Goal: Task Accomplishment & Management: Manage account settings

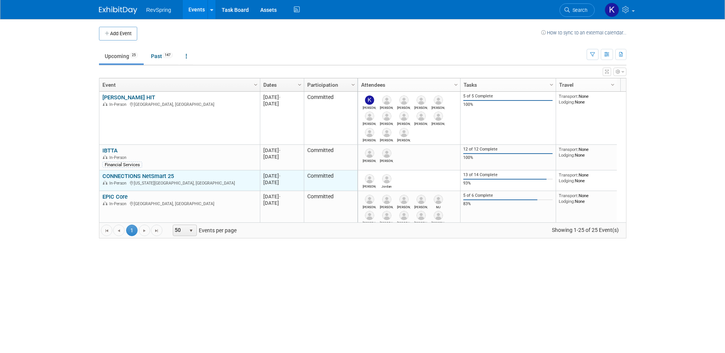
click at [153, 173] on link "CONNECTIONS NetSmart 25" at bounding box center [137, 176] width 71 height 7
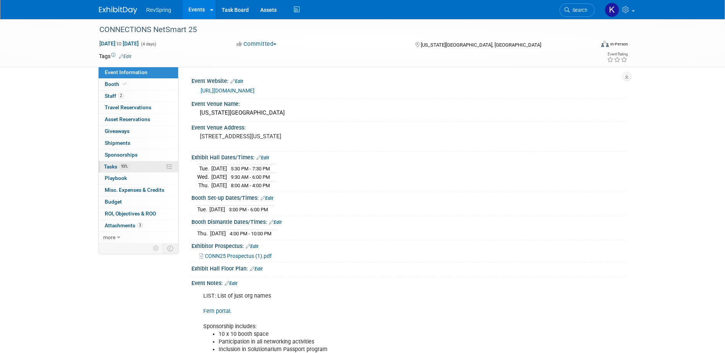
click at [137, 166] on link "93% Tasks 93%" at bounding box center [138, 166] width 79 height 11
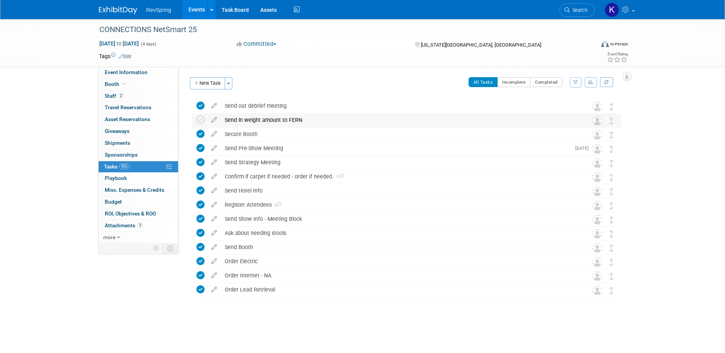
click at [259, 120] on div "Send in weight amount to FERN" at bounding box center [399, 119] width 356 height 13
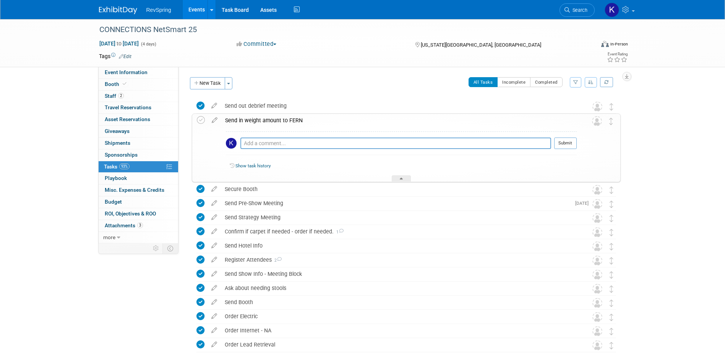
click at [264, 120] on div "Send in weight amount to FERN" at bounding box center [398, 120] width 355 height 13
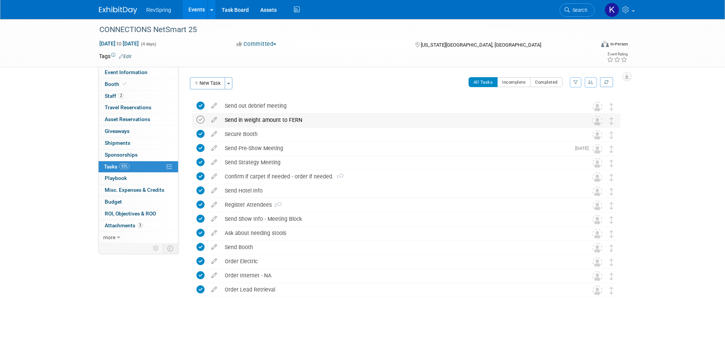
click at [198, 119] on icon at bounding box center [200, 120] width 8 height 8
click at [577, 8] on span "Search" at bounding box center [578, 10] width 18 height 6
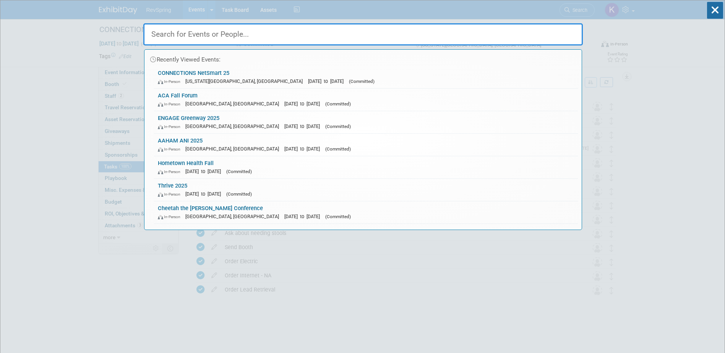
click at [388, 114] on link "ENGAGE Greenway 2025 In-Person Tampa, FL Nov 5, 2025 to Nov 7, 2025 (Committed)" at bounding box center [366, 122] width 424 height 22
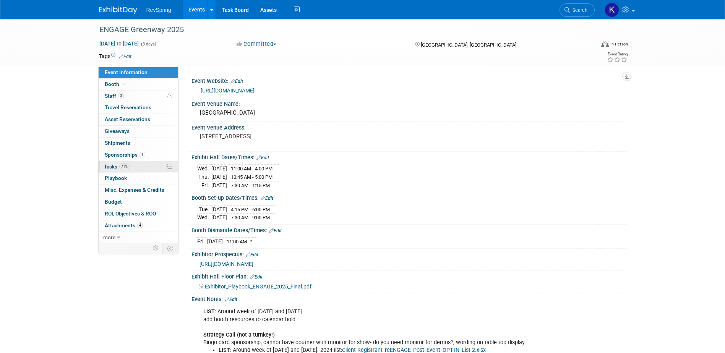
click at [147, 163] on link "71% Tasks 71%" at bounding box center [138, 166] width 79 height 11
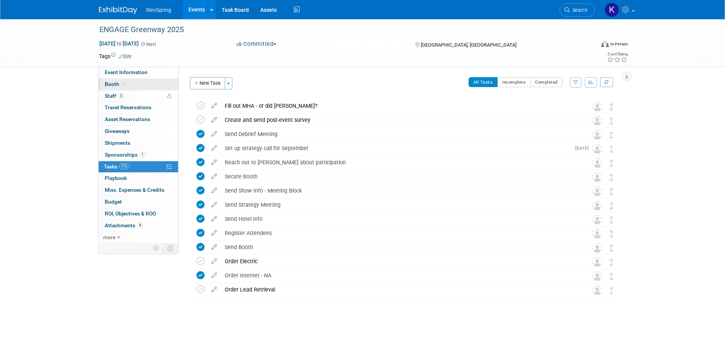
click at [135, 82] on link "Booth" at bounding box center [138, 84] width 79 height 11
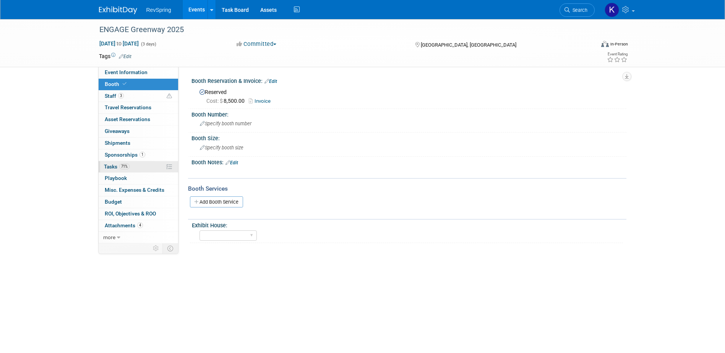
click at [138, 162] on link "71% Tasks 71%" at bounding box center [138, 166] width 79 height 11
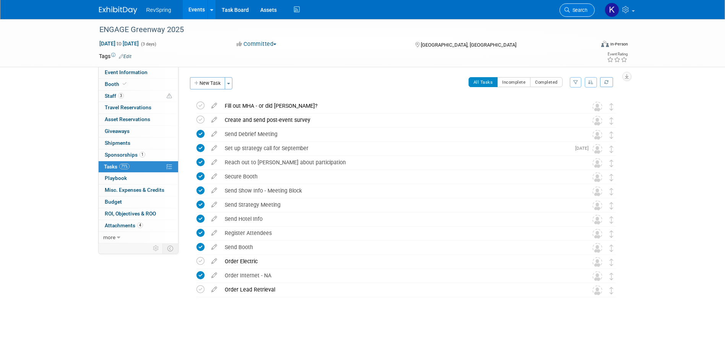
click at [569, 5] on link "Search" at bounding box center [576, 9] width 35 height 13
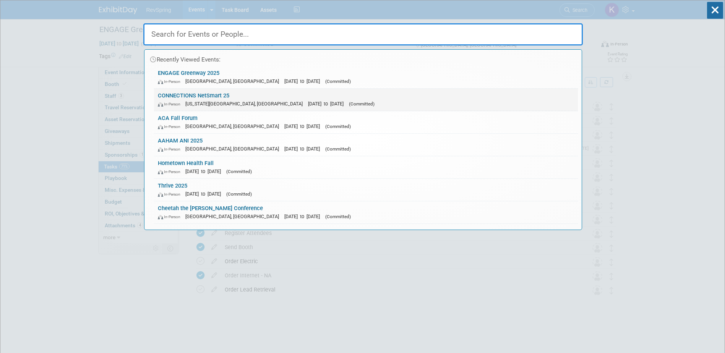
click at [249, 100] on div "In-Person Kansas City, MO Oct 14, 2025 to Oct 17, 2025 (Committed)" at bounding box center [366, 104] width 416 height 8
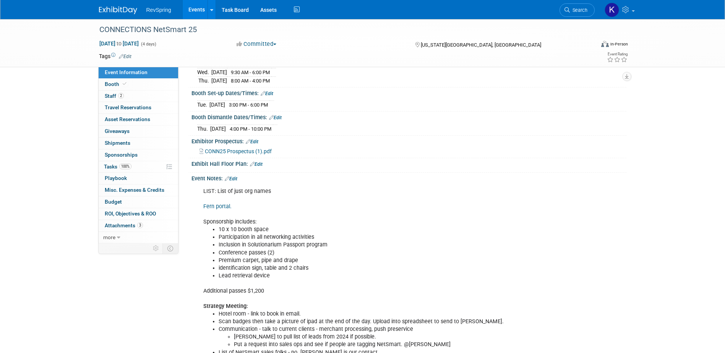
scroll to position [115, 0]
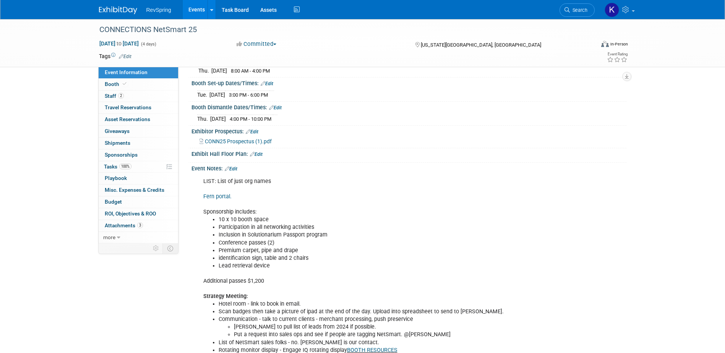
click at [214, 193] on link "Fern portal." at bounding box center [217, 196] width 28 height 6
click at [572, 8] on span "Search" at bounding box center [578, 10] width 18 height 6
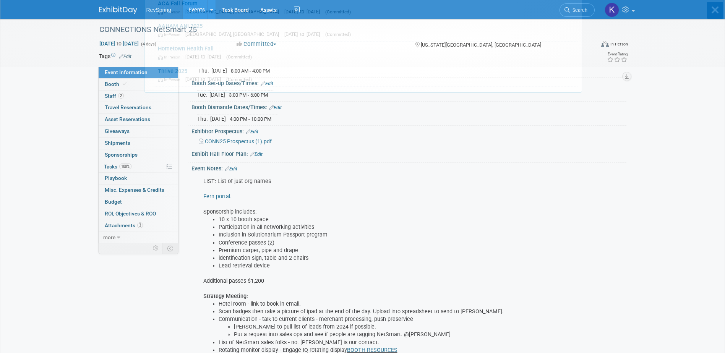
scroll to position [0, 0]
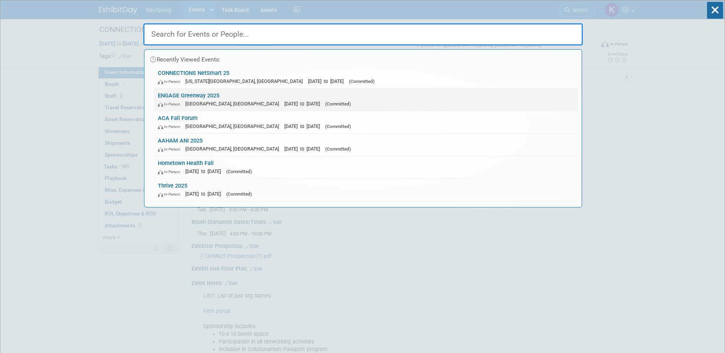
click at [506, 97] on link "ENGAGE Greenway 2025 In-Person Tampa, FL Nov 5, 2025 to Nov 7, 2025 (Committed)" at bounding box center [366, 100] width 424 height 22
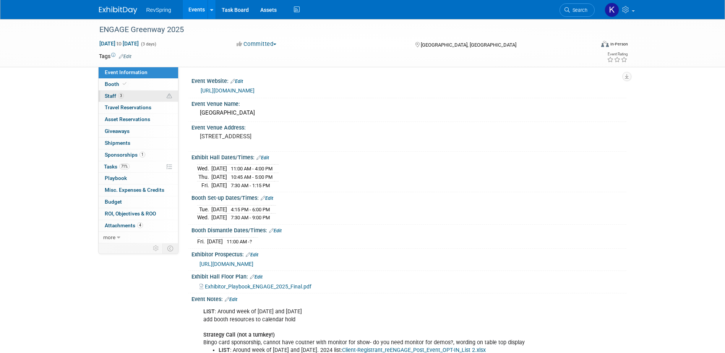
click at [133, 94] on link "3 Staff 3" at bounding box center [138, 96] width 79 height 11
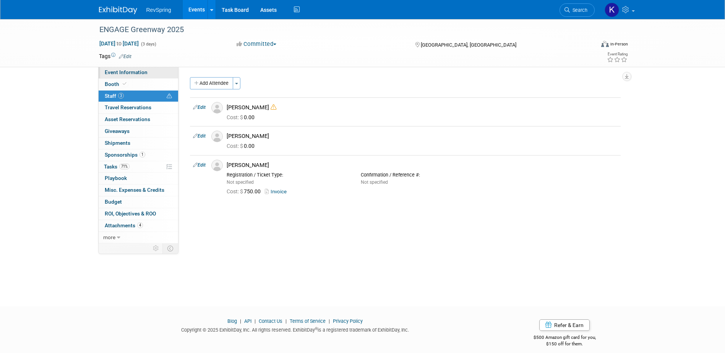
click at [132, 70] on span "Event Information" at bounding box center [126, 72] width 43 height 6
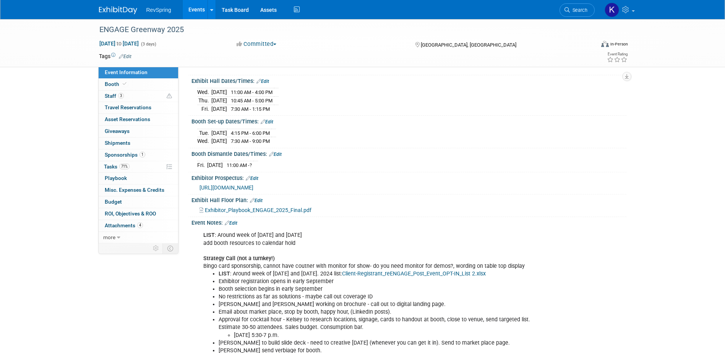
click at [235, 221] on link "Edit" at bounding box center [231, 222] width 13 height 5
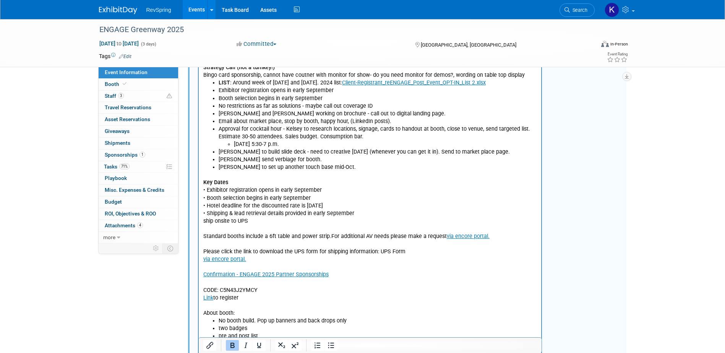
scroll to position [267, 0]
click at [348, 273] on p "Key Dates • Exhibitor registration opens in early September • Booth selection b…" at bounding box center [370, 244] width 334 height 146
drag, startPoint x: 526, startPoint y: 291, endPoint x: 387, endPoint y: 325, distance: 142.7
click at [198, 290] on html "LIST : Around week of Oct 8 and Oct 22 add booth resources to calendar hold Str…" at bounding box center [369, 230] width 343 height 387
click at [211, 344] on icon "Insert/edit link" at bounding box center [209, 345] width 9 height 9
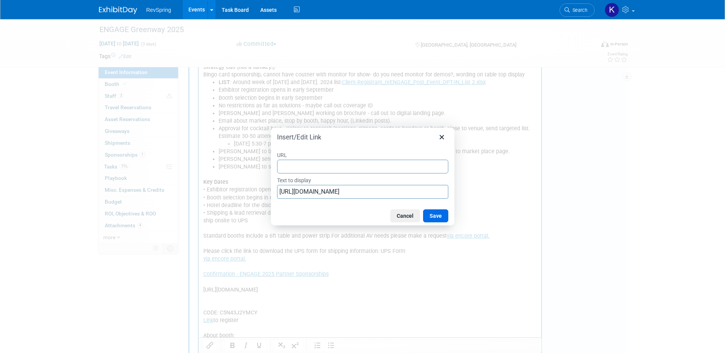
type input "https://exhibitors.cvent.com/events/5a2230ef-0253-45a8-8b95-3e3b0c4e75c6/exhibi…"
click at [429, 214] on button "Save" at bounding box center [435, 215] width 25 height 13
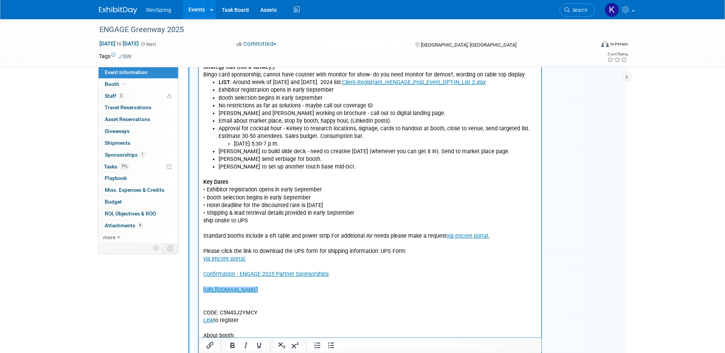
click at [259, 301] on p "CODE: C5N43J2YMCY Link to register About booth:" at bounding box center [370, 317] width 334 height 46
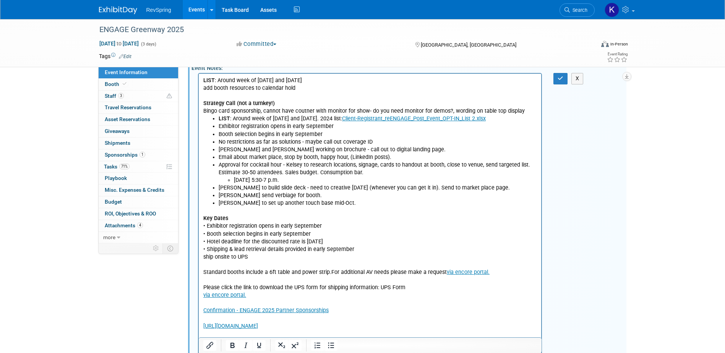
scroll to position [191, 0]
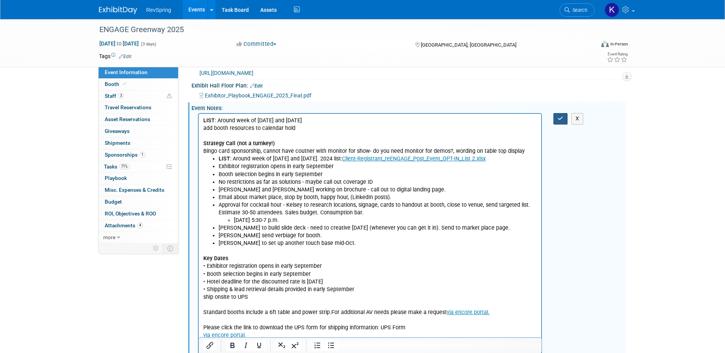
click at [559, 116] on icon "button" at bounding box center [560, 118] width 6 height 5
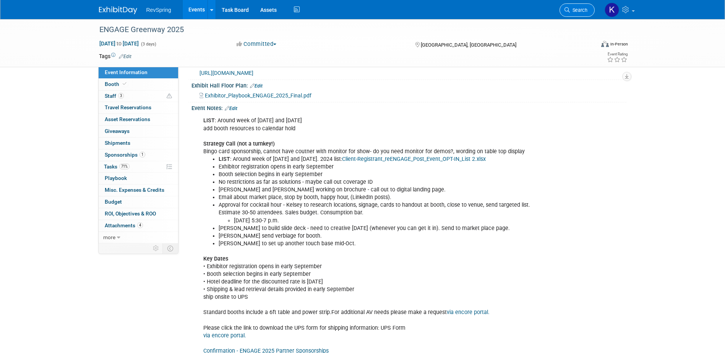
click at [585, 13] on span "Search" at bounding box center [578, 10] width 18 height 6
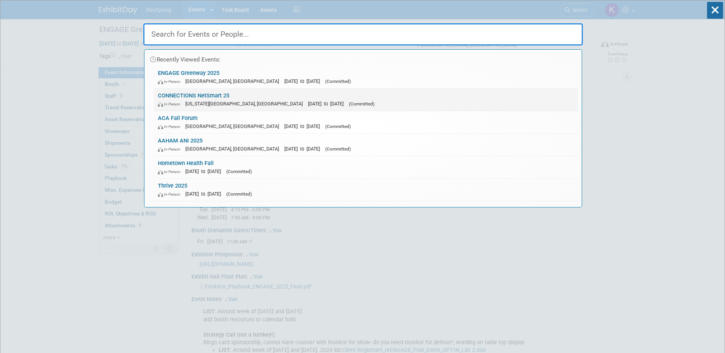
click at [320, 104] on div "In-Person Kansas City, MO Oct 14, 2025 to Oct 17, 2025 (Committed)" at bounding box center [366, 104] width 416 height 8
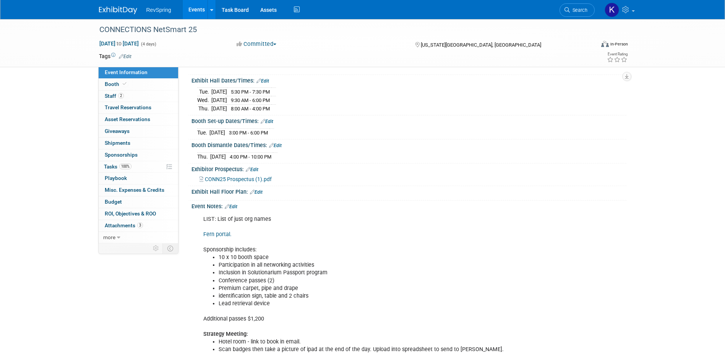
scroll to position [191, 0]
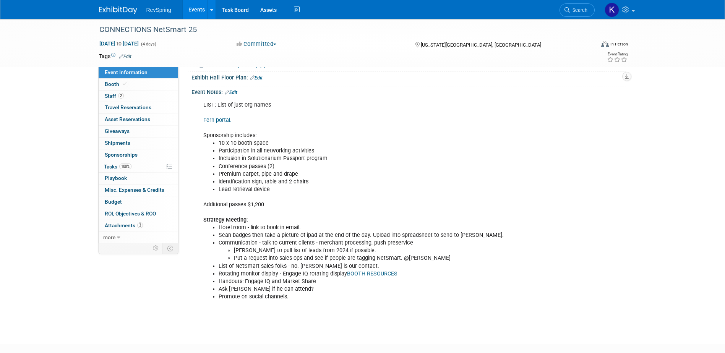
click at [259, 233] on li "Scan badges then take a picture of ipad at the end of the day. Upload into spre…" at bounding box center [377, 235] width 319 height 8
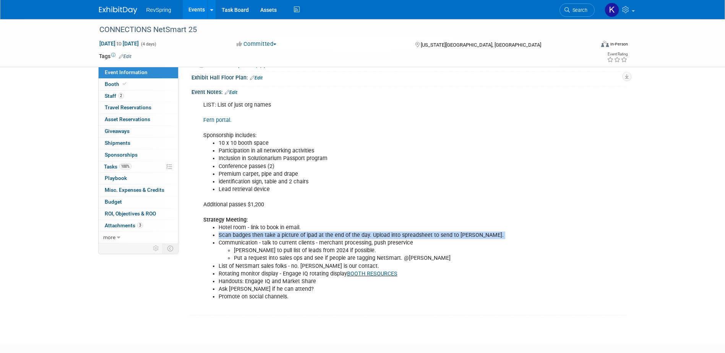
click at [259, 233] on li "Scan badges then take a picture of ipad at the end of the day. Upload into spre…" at bounding box center [377, 235] width 319 height 8
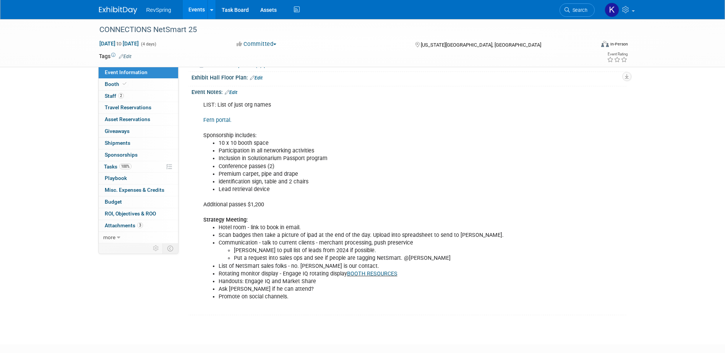
drag, startPoint x: 259, startPoint y: 233, endPoint x: 258, endPoint y: 239, distance: 5.5
click at [258, 239] on li "Communication - talk to current clients - merchant processing, push preservice …" at bounding box center [377, 250] width 319 height 23
drag, startPoint x: 258, startPoint y: 239, endPoint x: 257, endPoint y: 251, distance: 11.9
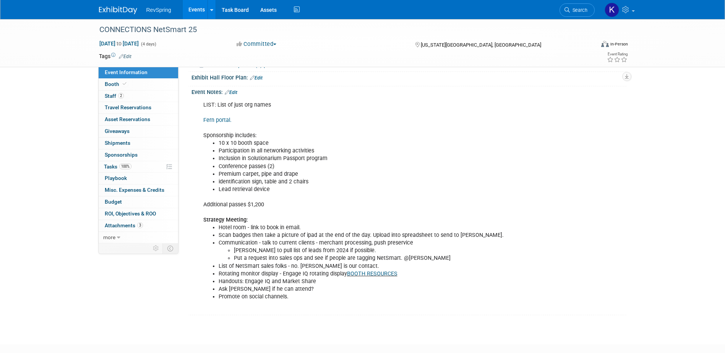
click at [257, 251] on li "Jill to pull list of leads from 2024 if possible." at bounding box center [386, 251] width 304 height 8
click at [579, 13] on link "Search" at bounding box center [576, 9] width 35 height 13
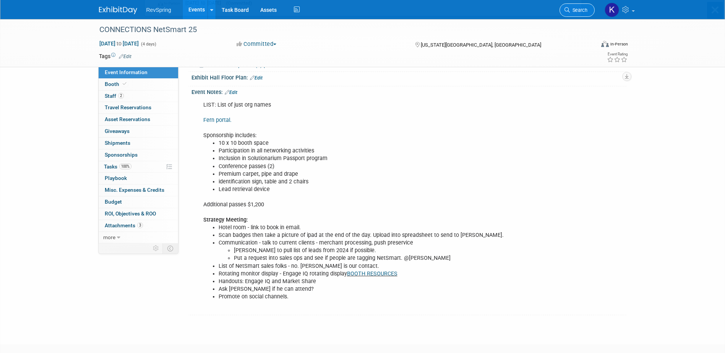
scroll to position [0, 0]
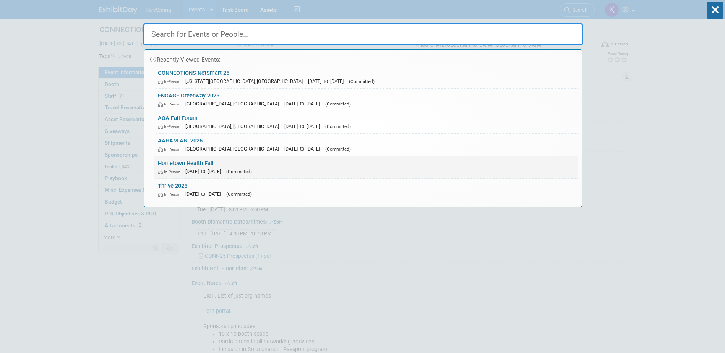
click at [322, 164] on link "Hometown Health Fall In-Person Oct 22, 2025 to Oct 24, 2025 (Committed)" at bounding box center [366, 167] width 424 height 22
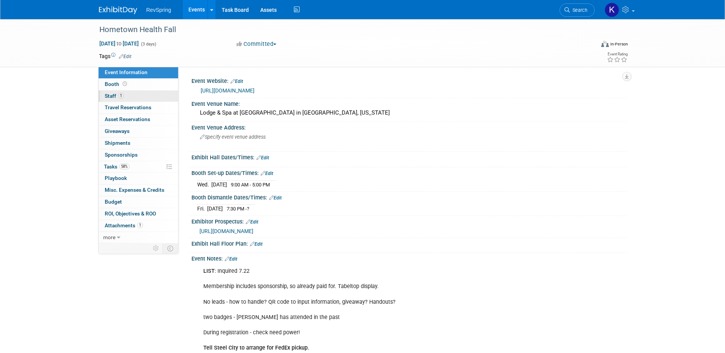
click at [121, 100] on link "1 Staff 1" at bounding box center [138, 96] width 79 height 11
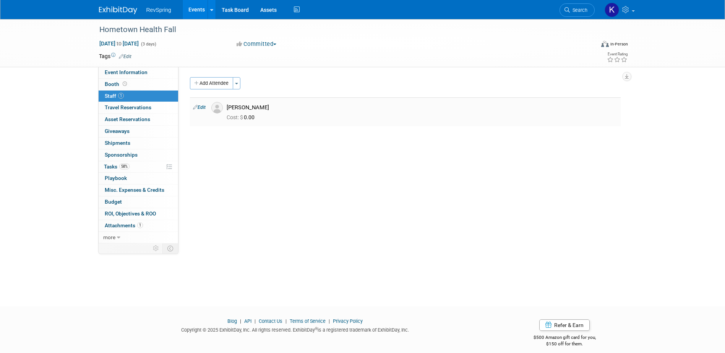
drag, startPoint x: 270, startPoint y: 105, endPoint x: 227, endPoint y: 108, distance: 42.9
click at [227, 108] on div "[PERSON_NAME]" at bounding box center [421, 107] width 391 height 7
copy div "[PERSON_NAME]"
click at [152, 70] on link "Event Information" at bounding box center [138, 72] width 79 height 11
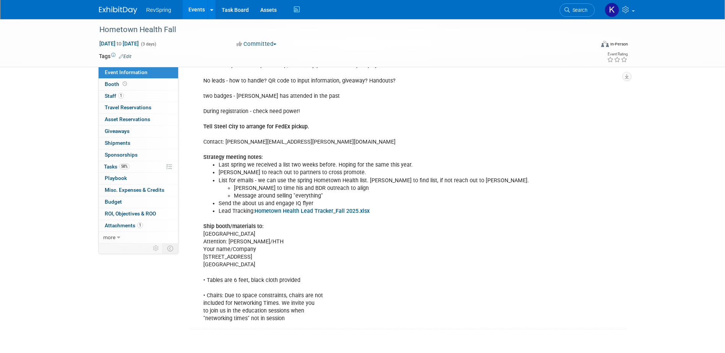
scroll to position [229, 0]
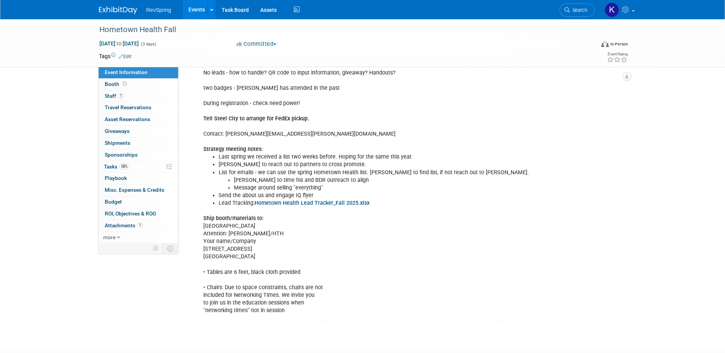
drag, startPoint x: 285, startPoint y: 231, endPoint x: 201, endPoint y: 231, distance: 83.6
click at [201, 231] on div "LIST : Inquired 7.22 Membership includes sponsorship, so already paid for. Tabe…" at bounding box center [370, 176] width 344 height 284
drag, startPoint x: 201, startPoint y: 231, endPoint x: 259, endPoint y: 238, distance: 58.4
click at [260, 233] on div "LIST : Inquired 7.22 Membership includes sponsorship, so already paid for. Tabe…" at bounding box center [370, 176] width 344 height 284
drag, startPoint x: 259, startPoint y: 238, endPoint x: 204, endPoint y: 231, distance: 56.2
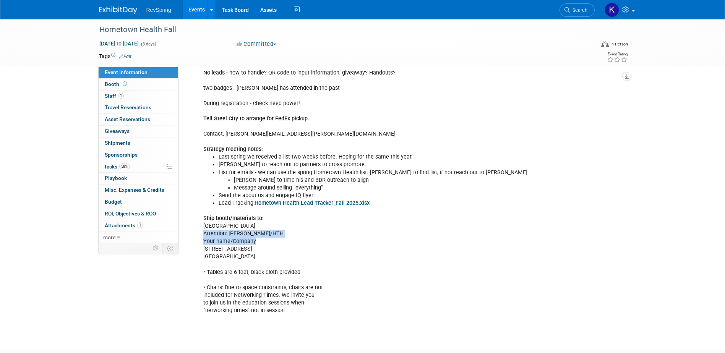
click at [204, 231] on div "LIST : Inquired 7.22 Membership includes sponsorship, so already paid for. Tabe…" at bounding box center [370, 176] width 344 height 284
copy div "Attention: Linda Hubbard/HTH Your name/Company"
click at [586, 11] on span "Search" at bounding box center [578, 10] width 18 height 6
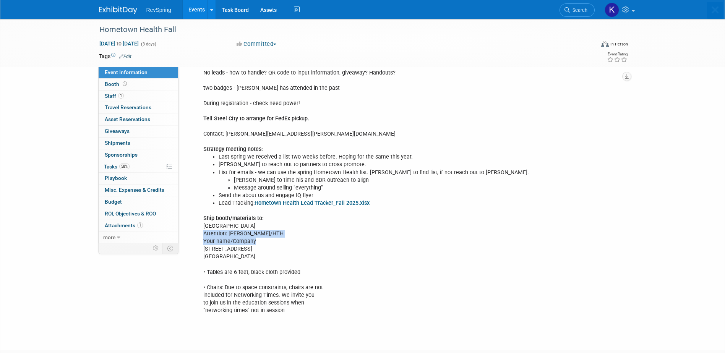
scroll to position [0, 0]
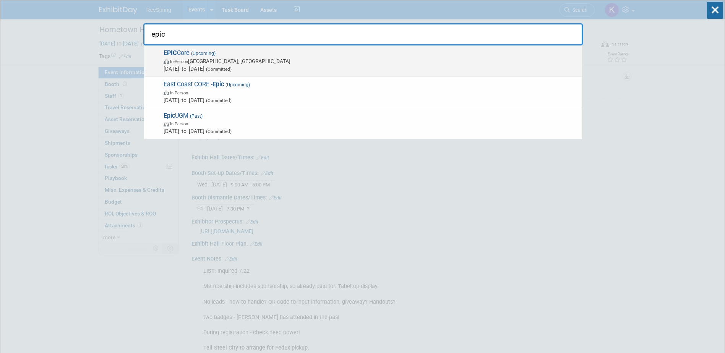
type input "epic"
click at [510, 63] on span "In-Person New Orleans, LA" at bounding box center [370, 61] width 414 height 8
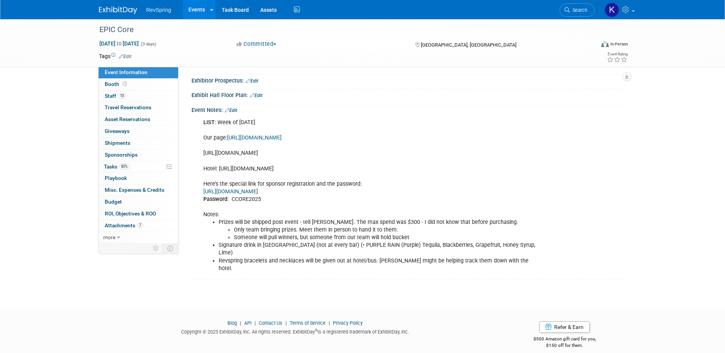
scroll to position [125, 0]
click at [235, 109] on link "Edit" at bounding box center [231, 109] width 13 height 5
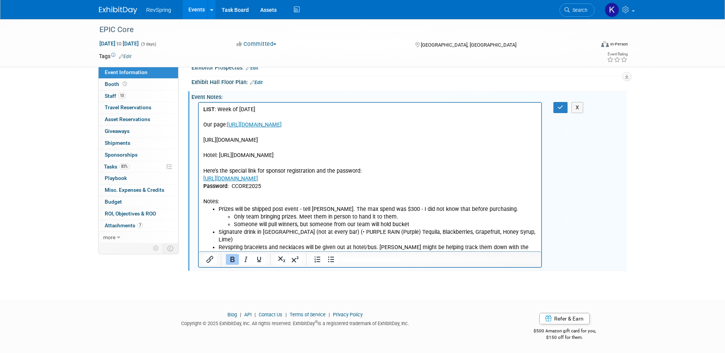
scroll to position [138, 0]
click at [526, 244] on li "Revspring bracelets and necklaces will be given out at hotel/bus. Kennon might …" at bounding box center [377, 250] width 319 height 15
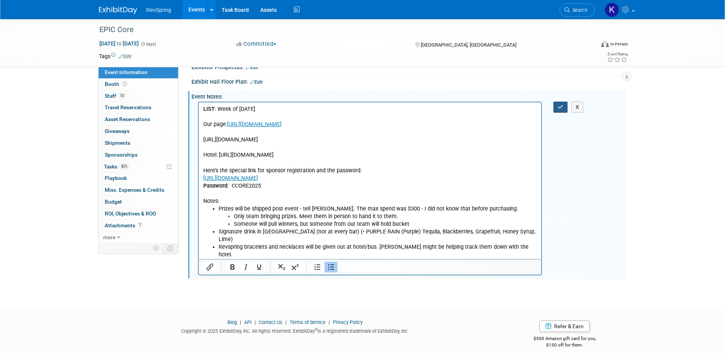
click at [564, 108] on button "button" at bounding box center [560, 107] width 14 height 11
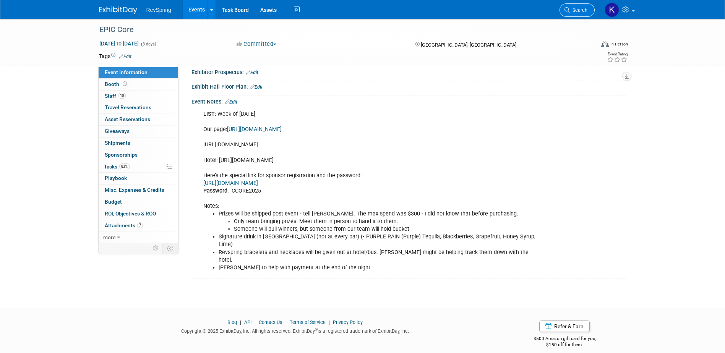
click at [583, 14] on link "Search" at bounding box center [576, 9] width 35 height 13
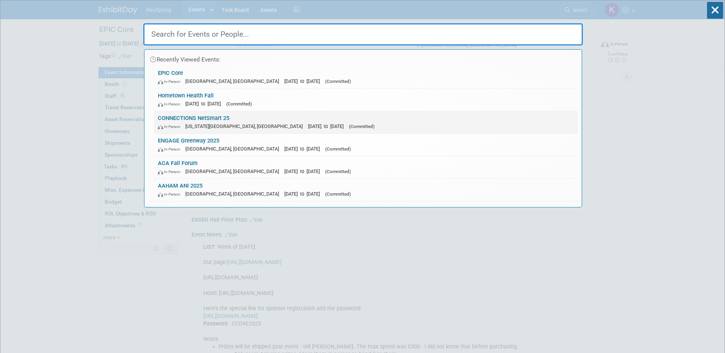
click at [362, 119] on link "CONNECTIONS NetSmart 25 In-Person Kansas City, MO Oct 14, 2025 to Oct 17, 2025 …" at bounding box center [366, 122] width 424 height 22
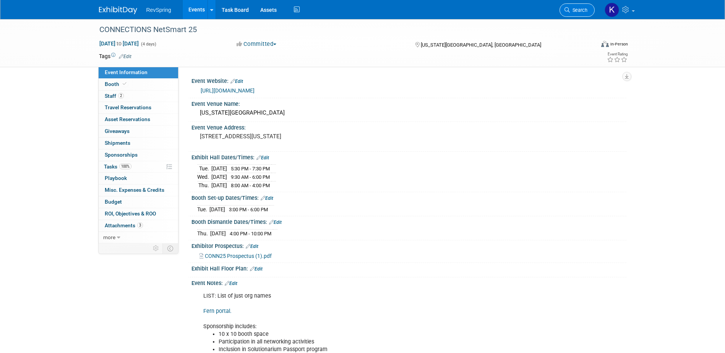
click at [580, 8] on span "Search" at bounding box center [578, 10] width 18 height 6
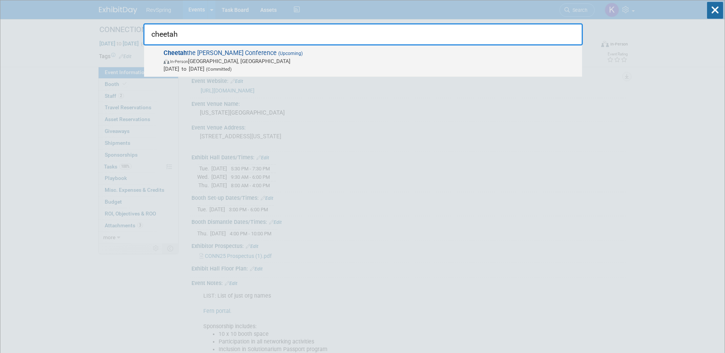
type input "cheetah"
click at [493, 68] on span "[DATE] to [DATE] (Committed)" at bounding box center [370, 69] width 414 height 8
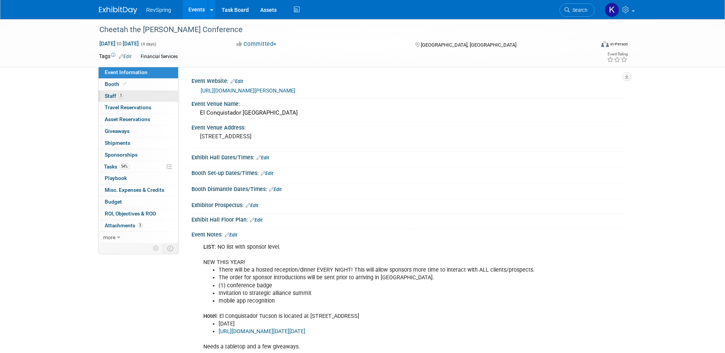
click at [157, 100] on link "1 Staff 1" at bounding box center [138, 96] width 79 height 11
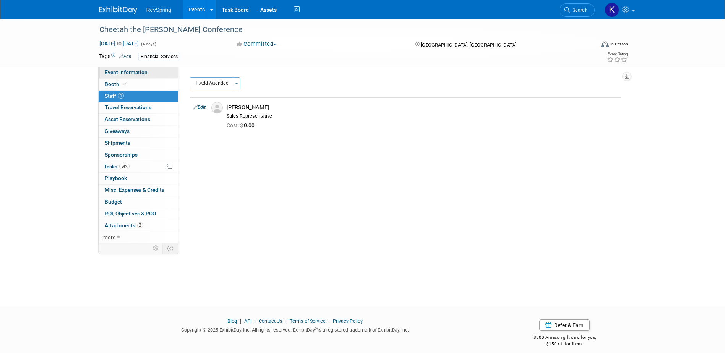
click at [150, 74] on link "Event Information" at bounding box center [138, 72] width 79 height 11
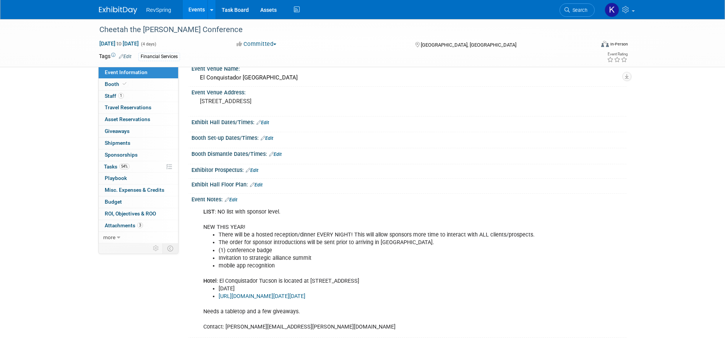
scroll to position [110, 0]
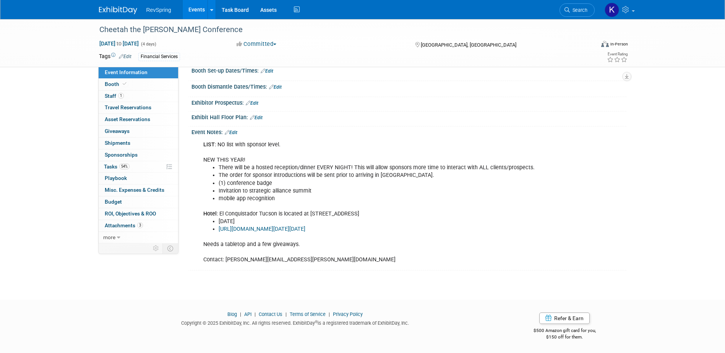
click at [237, 130] on link "Edit" at bounding box center [231, 132] width 13 height 5
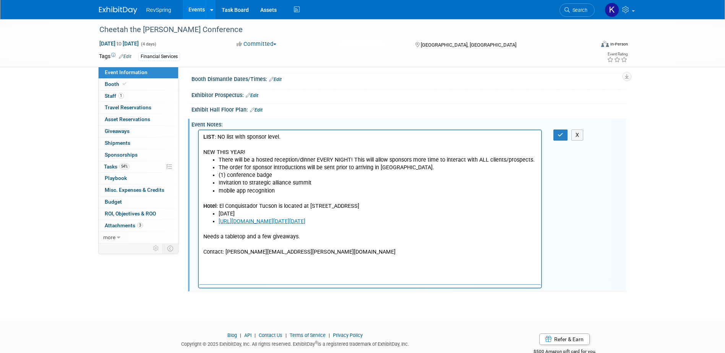
scroll to position [0, 0]
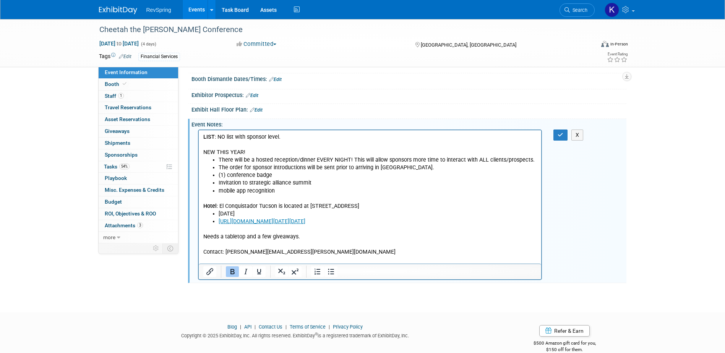
click at [309, 244] on p "Needs a tabletop and a few giveaways. Contact: [PERSON_NAME][EMAIL_ADDRESS][PER…" at bounding box center [370, 240] width 334 height 31
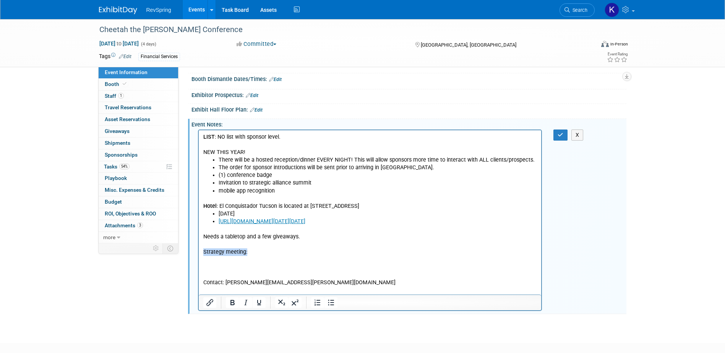
drag, startPoint x: 248, startPoint y: 261, endPoint x: 200, endPoint y: 262, distance: 48.5
click at [200, 262] on html "LIST : NO list with sponsor level. NEW THIS YEAR! There will be a hosted recept…" at bounding box center [369, 208] width 343 height 157
click at [220, 274] on p "Contact: janet.moore@trustasc.com" at bounding box center [370, 275] width 334 height 23
click at [220, 264] on p "Rich Text Area. Press ALT-0 for help." at bounding box center [370, 260] width 334 height 8
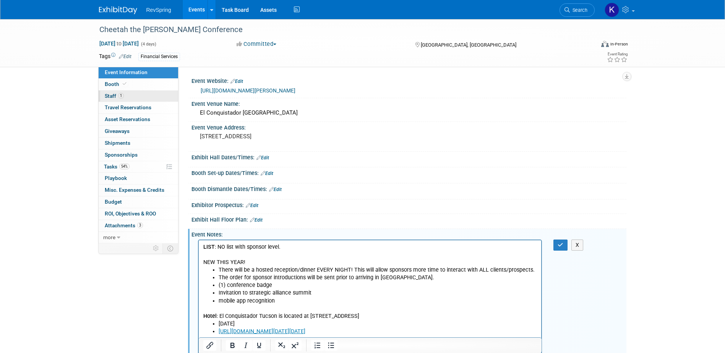
click at [144, 96] on link "1 Staff 1" at bounding box center [138, 96] width 79 height 11
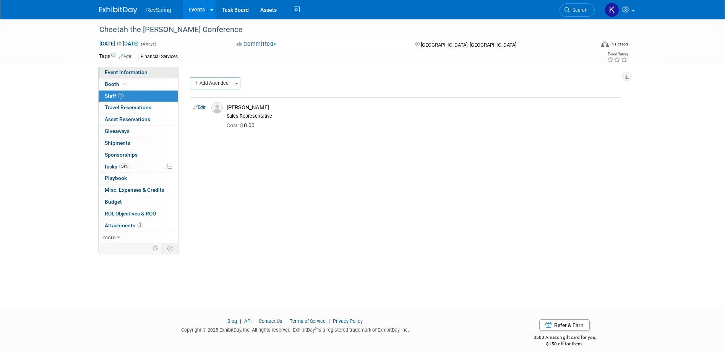
click at [157, 69] on link "Event Information" at bounding box center [138, 72] width 79 height 11
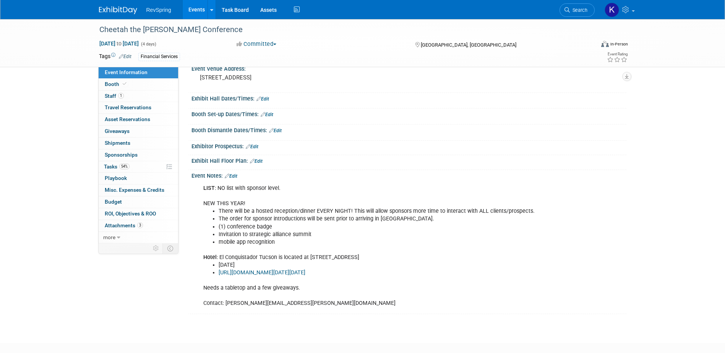
scroll to position [110, 0]
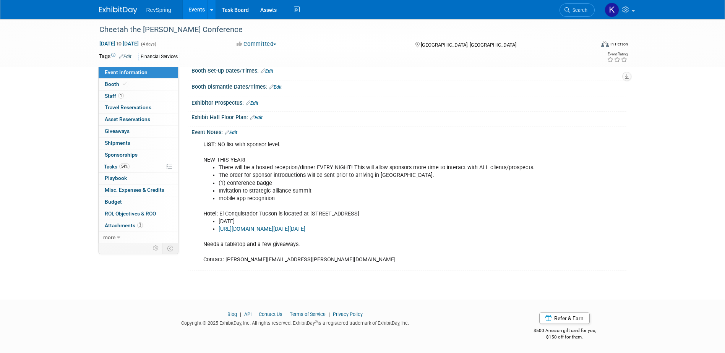
click at [240, 126] on div "Event Notes: Edit" at bounding box center [408, 131] width 435 height 10
click at [236, 130] on link "Edit" at bounding box center [231, 132] width 13 height 5
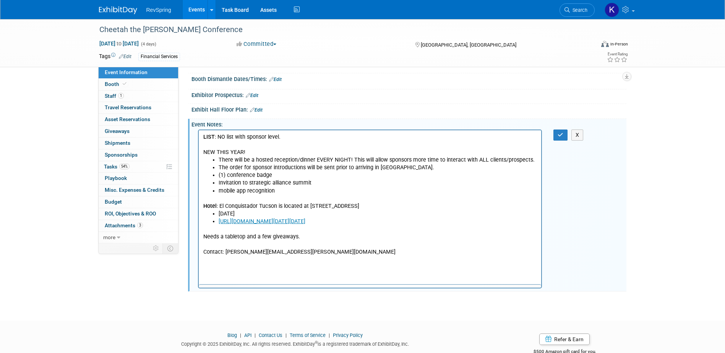
scroll to position [0, 0]
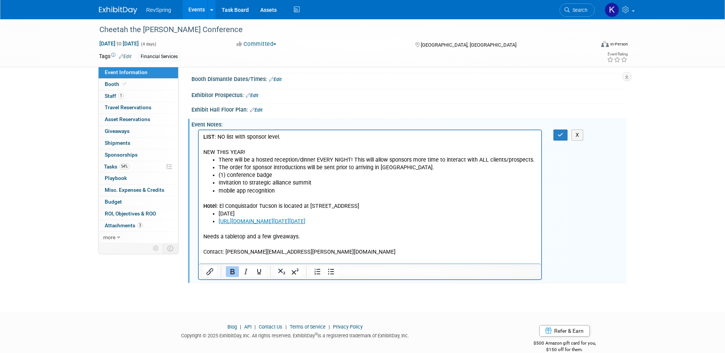
click at [317, 246] on p "Needs a tabletop and a few giveaways. Contact: janet.moore@trustasc.com" at bounding box center [370, 240] width 334 height 31
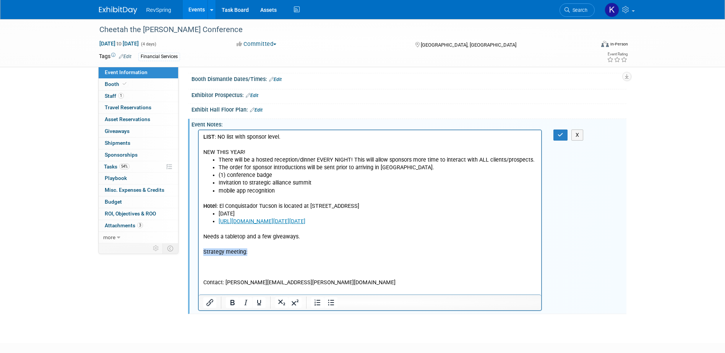
drag, startPoint x: 246, startPoint y: 259, endPoint x: 196, endPoint y: 260, distance: 49.3
click at [198, 260] on html "LIST : NO list with sponsor level. NEW THIS YEAR! There will be a hosted recept…" at bounding box center [369, 208] width 343 height 157
click at [273, 271] on p "Contact: janet.moore@trustasc.com" at bounding box center [370, 275] width 334 height 23
click at [556, 136] on button "button" at bounding box center [560, 134] width 14 height 11
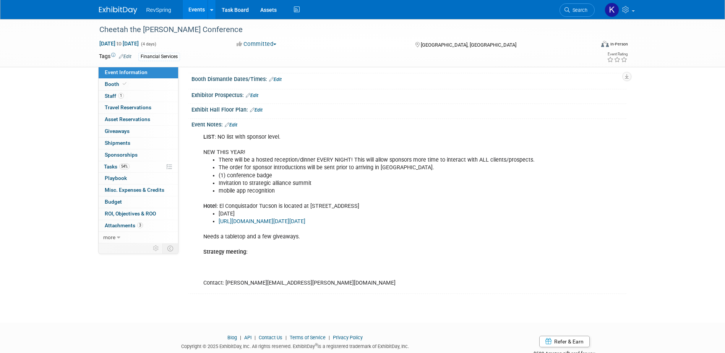
click at [238, 128] on div "LIST : NO list with sponsor level. NEW THIS YEAR! There will be a hosted recept…" at bounding box center [407, 130] width 425 height 4
click at [235, 126] on link "Edit" at bounding box center [231, 124] width 13 height 5
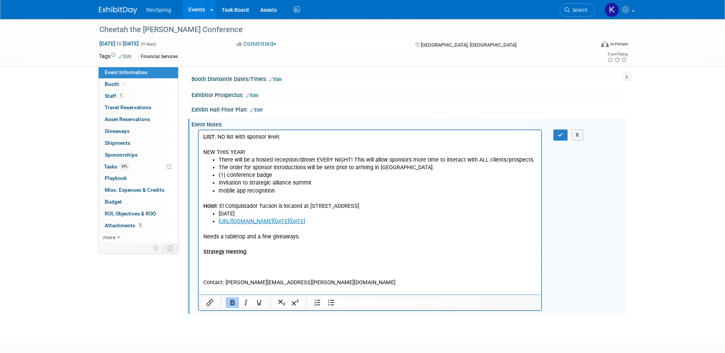
click at [309, 287] on p "Needs a tabletop and a few giveaways. Strategy meeting: Contact: janet.moore@tr…" at bounding box center [370, 255] width 334 height 61
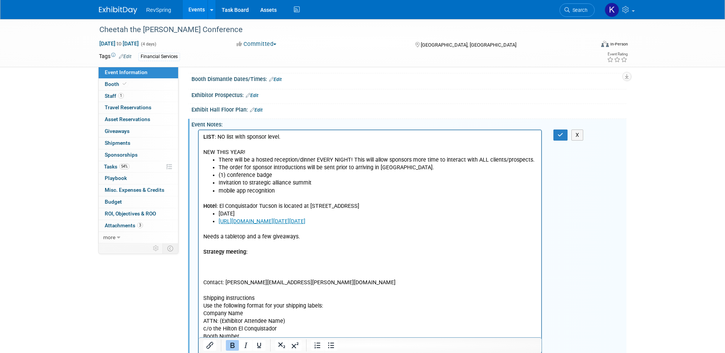
scroll to position [151, 0]
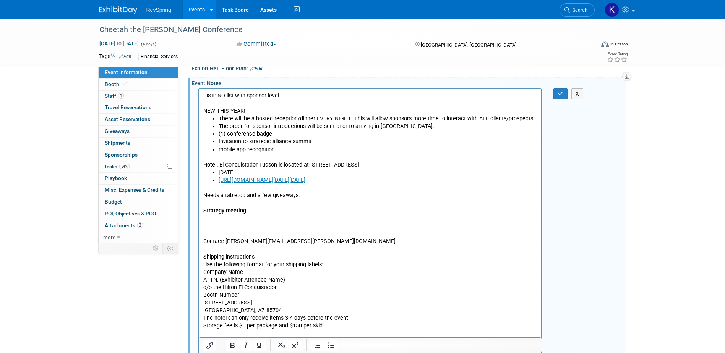
click at [337, 272] on p "Shipping instructions Use the following format for your shipping labels: Compan…" at bounding box center [370, 291] width 334 height 77
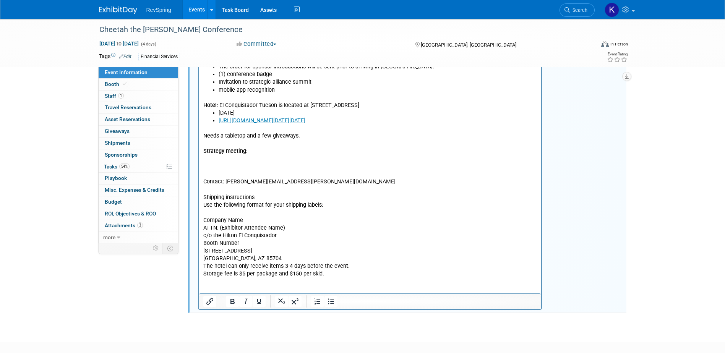
scroll to position [228, 0]
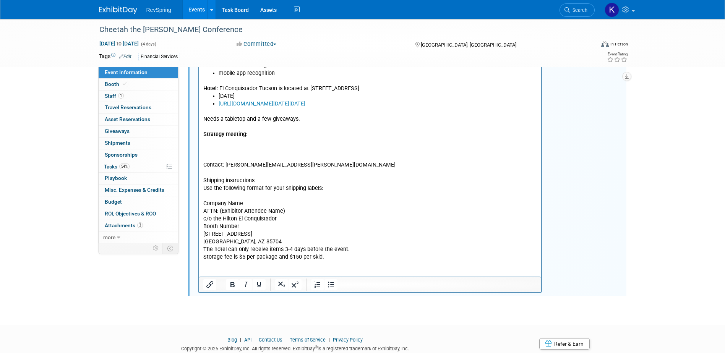
click at [270, 250] on p "Company Name ATTN: (Exhibitor Attendee Name) c/o the Hilton El Conquistador Boo…" at bounding box center [370, 226] width 334 height 69
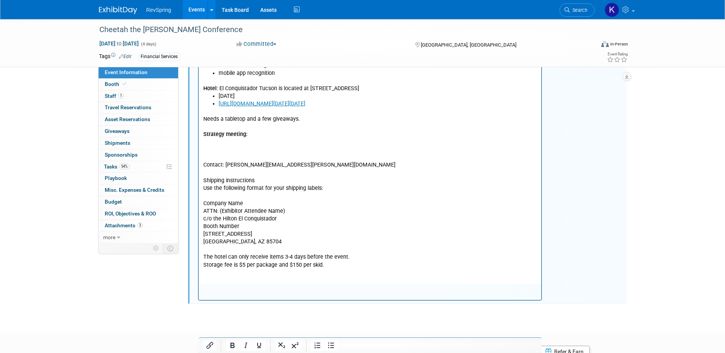
scroll to position [75, 0]
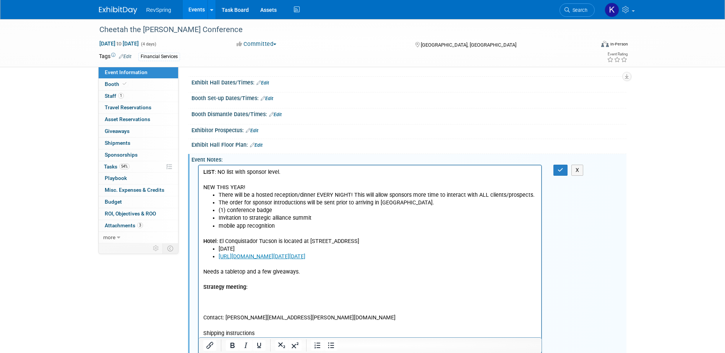
click at [224, 306] on p "Needs a tabletop and a few giveaways. Strategy meeting: Contact: janet.moore@tr…" at bounding box center [370, 290] width 334 height 61
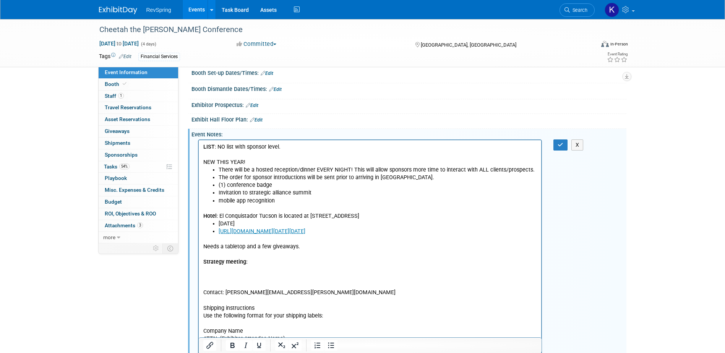
scroll to position [113, 0]
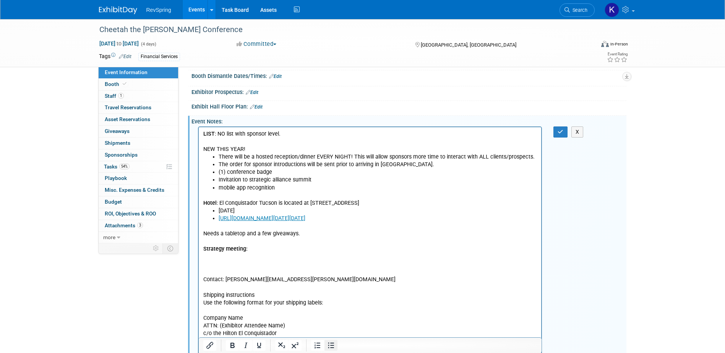
click at [330, 343] on icon "Bullet list" at bounding box center [331, 346] width 6 height 6
drag, startPoint x: 219, startPoint y: 234, endPoint x: 241, endPoint y: 233, distance: 21.4
click at [220, 234] on li "Needs a tabletop and a few giveaways. Strategy meeting: Contact: janet.moore@tr…" at bounding box center [377, 252] width 319 height 61
click at [331, 341] on button "Bullet list" at bounding box center [330, 345] width 13 height 11
click at [215, 261] on p "Needs a tabletop and a few giveaways. Strategy meeting: Contact: janet.moore@tr…" at bounding box center [370, 252] width 334 height 61
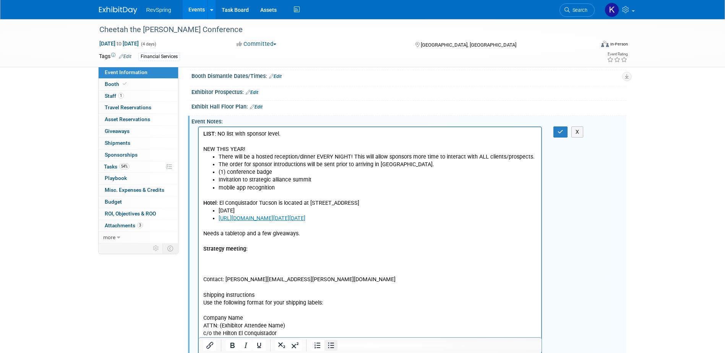
click at [330, 344] on icon "Bullet list" at bounding box center [330, 345] width 9 height 9
click at [260, 257] on p "Needs a tabletop and a few giveaways. Strategy meeting: Contact: janet.moore@tr…" at bounding box center [370, 252] width 334 height 61
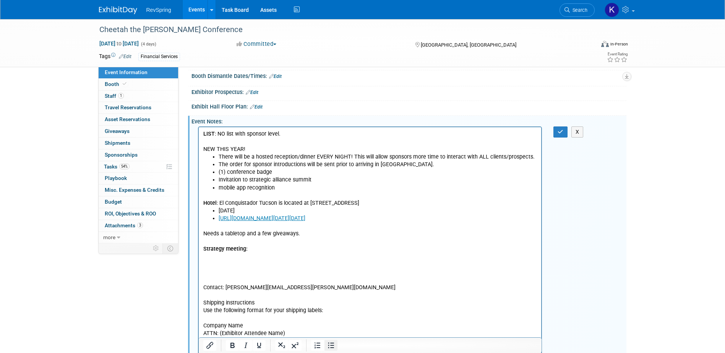
click at [327, 342] on icon "Bullet list" at bounding box center [330, 345] width 9 height 9
click at [211, 299] on p "Rich Text Area. Press ALT-0 for help." at bounding box center [370, 295] width 334 height 8
click at [215, 291] on ul "No list Contact: janet.moore@trustasc.com" at bounding box center [370, 272] width 334 height 38
click at [330, 344] on icon "Bullet list" at bounding box center [330, 345] width 9 height 9
click at [202, 264] on html "LIST : NO list with sponsor level. NEW THIS YEAR! There will be a hosted recept…" at bounding box center [369, 263] width 343 height 272
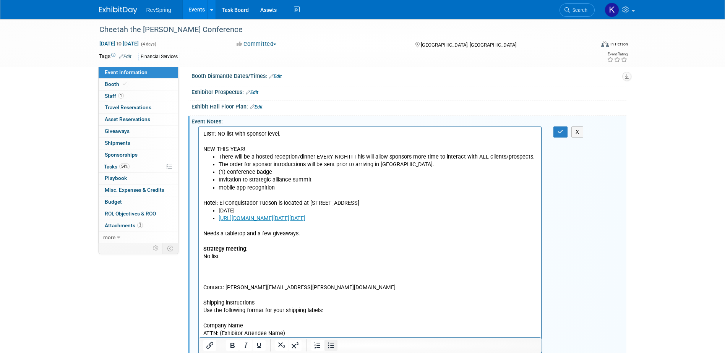
click at [328, 348] on icon "Bullet list" at bounding box center [331, 346] width 6 height 6
click at [239, 267] on li "No list" at bounding box center [377, 268] width 319 height 31
drag, startPoint x: 245, startPoint y: 290, endPoint x: 249, endPoint y: 286, distance: 5.1
click at [246, 283] on li "No list" at bounding box center [377, 268] width 319 height 31
click at [252, 274] on li "No list" at bounding box center [377, 268] width 319 height 31
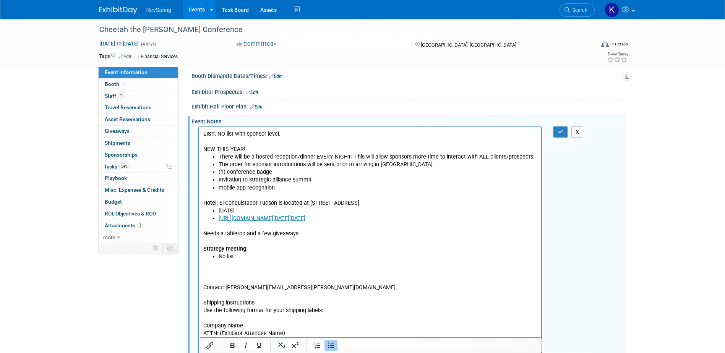
click at [261, 265] on li "No list" at bounding box center [377, 268] width 319 height 31
drag, startPoint x: 241, startPoint y: 269, endPoint x: 245, endPoint y: 266, distance: 4.6
click at [241, 269] on li "No list" at bounding box center [377, 268] width 319 height 31
click at [245, 265] on li "No list" at bounding box center [377, 268] width 319 height 31
click at [245, 263] on li "No list" at bounding box center [377, 268] width 319 height 31
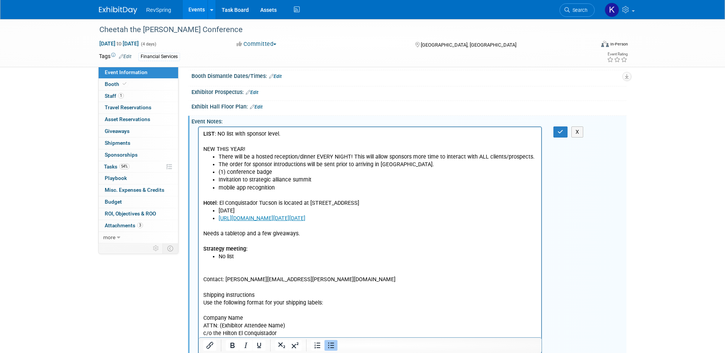
click at [245, 263] on li "No list" at bounding box center [377, 264] width 319 height 23
drag, startPoint x: 244, startPoint y: 266, endPoint x: 257, endPoint y: 276, distance: 16.3
click at [257, 276] on li "No list" at bounding box center [377, 264] width 319 height 23
click at [231, 271] on li "No list" at bounding box center [377, 264] width 319 height 23
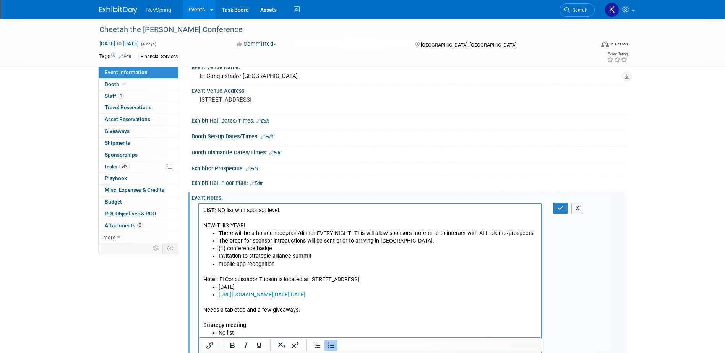
scroll to position [0, 0]
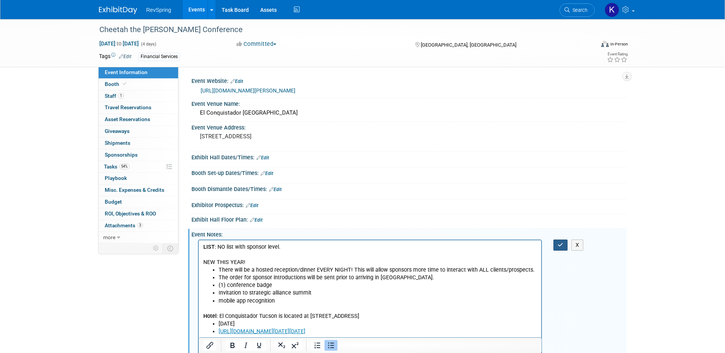
click at [554, 244] on button "button" at bounding box center [560, 244] width 14 height 11
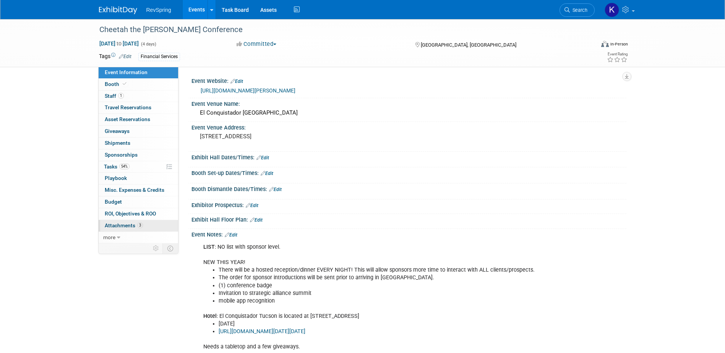
click at [139, 225] on span "3" at bounding box center [140, 225] width 6 height 6
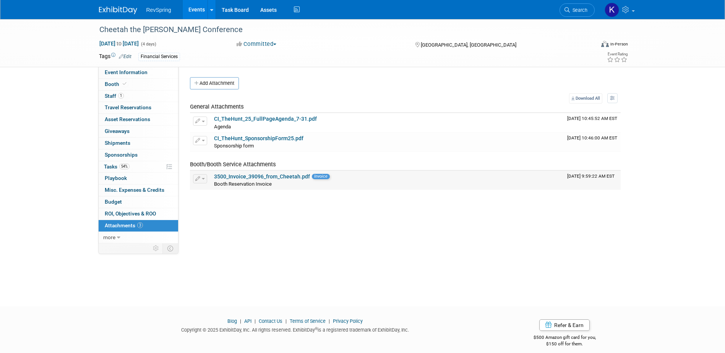
click at [284, 174] on link "3500_Invoice_39096_from_Cheetah.pdf" at bounding box center [262, 176] width 96 height 6
click at [265, 137] on link "CI_TheHunt_SponsorshipForm25.pdf" at bounding box center [258, 138] width 89 height 6
click at [147, 66] on div "Cheetah the HUNT Conference Nov 10, 2025 to Nov 13, 2025 (4 days) Nov 10, 2025 …" at bounding box center [362, 43] width 539 height 48
click at [147, 68] on link "Event Information" at bounding box center [138, 72] width 79 height 11
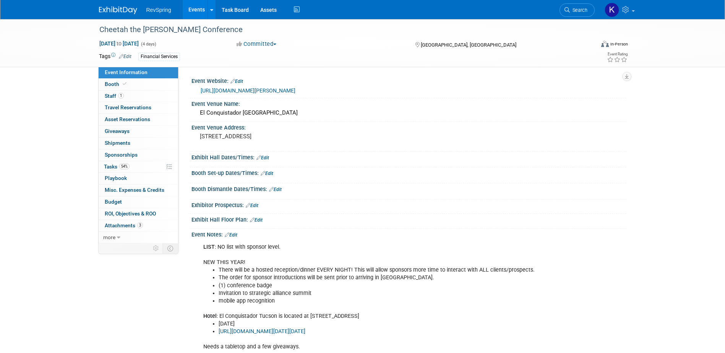
click at [236, 234] on link "Edit" at bounding box center [231, 234] width 13 height 5
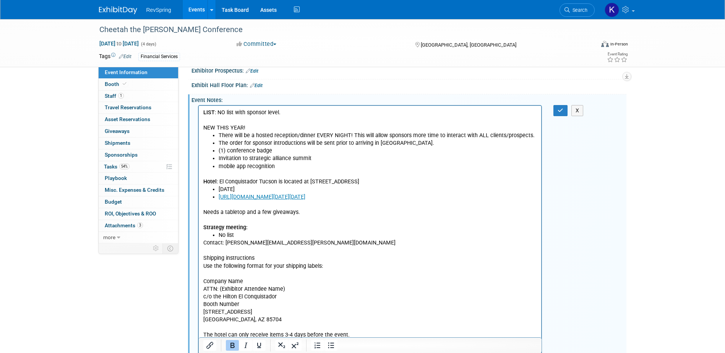
scroll to position [153, 0]
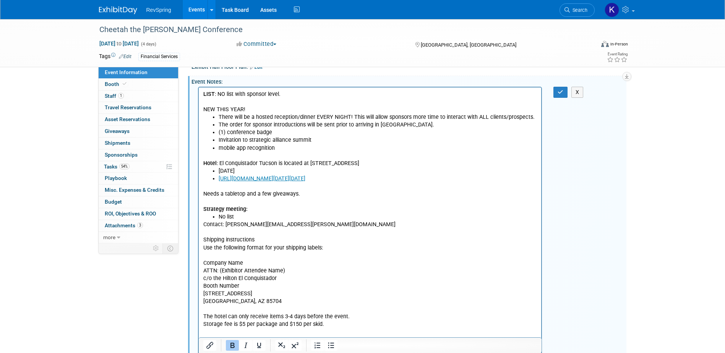
click at [267, 221] on li "No list" at bounding box center [377, 217] width 319 height 8
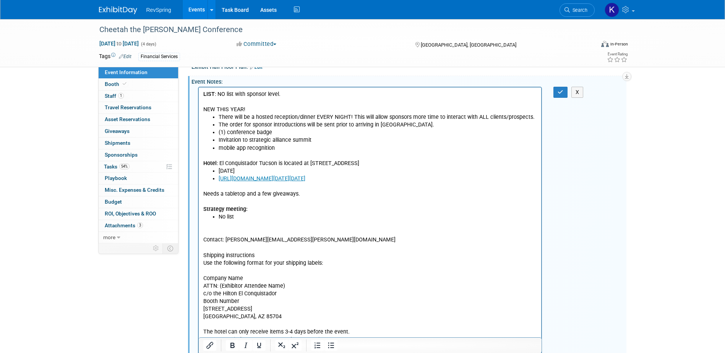
click at [241, 221] on li "No list" at bounding box center [377, 217] width 319 height 8
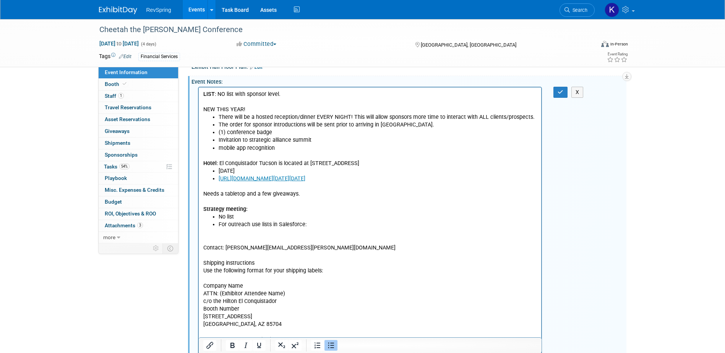
drag, startPoint x: 316, startPoint y: 232, endPoint x: 253, endPoint y: 231, distance: 63.4
click at [253, 228] on li "For outreach use lists in Salesforce:" at bounding box center [377, 225] width 319 height 8
click at [369, 228] on li "For outreach use last year lead list in Salesforce @[PERSON_NAME] to pull." at bounding box center [377, 225] width 319 height 8
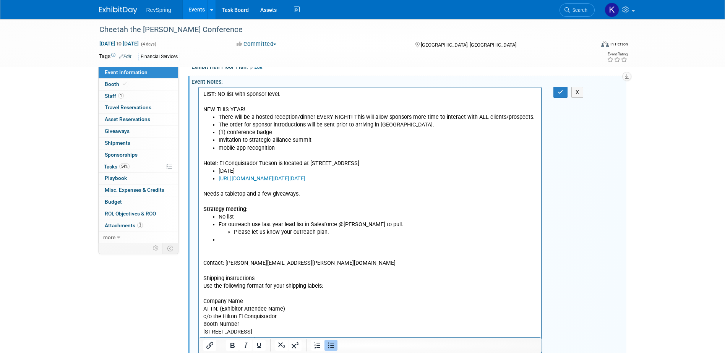
click at [234, 236] on li "Please let us know your outreach plan." at bounding box center [384, 232] width 303 height 8
click at [233, 244] on li "Rich Text Area. Press ALT-0 for help." at bounding box center [377, 240] width 319 height 8
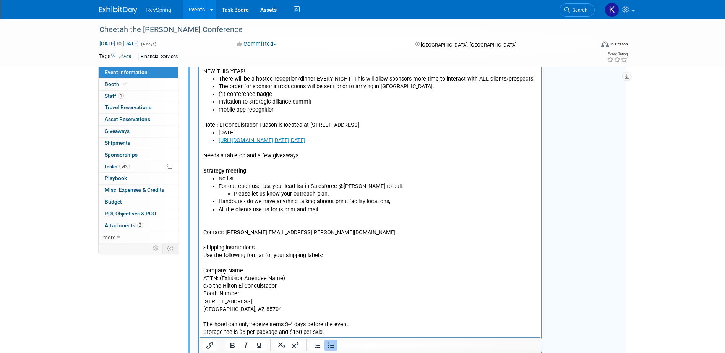
click at [323, 205] on li "Handouts - do we have anything talking abnout print, facility locations," at bounding box center [377, 202] width 319 height 8
click at [412, 205] on li "Handouts - do we have anything talking about print, facility locations," at bounding box center [377, 202] width 319 height 8
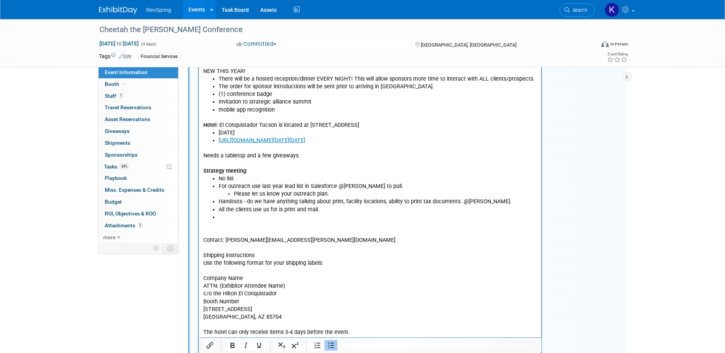
click at [488, 205] on li "Handouts - do we have anything talking about print, facility locations, ability…" at bounding box center [377, 202] width 319 height 8
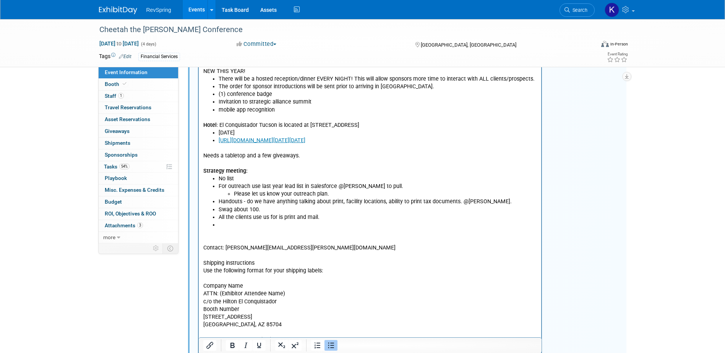
click at [233, 229] on li "Rich Text Area. Press ALT-0 for help." at bounding box center [377, 225] width 319 height 8
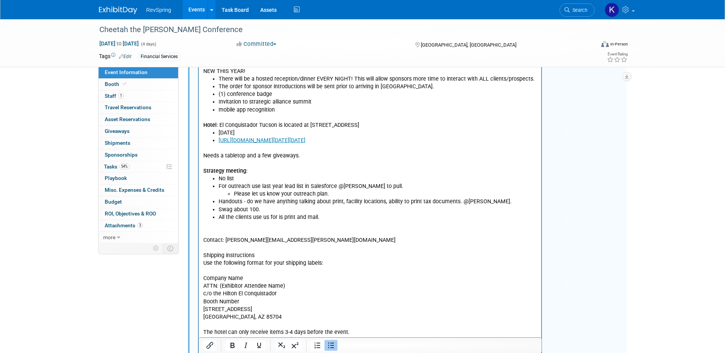
drag, startPoint x: 529, startPoint y: -16, endPoint x: 589, endPoint y: 234, distance: 257.2
click at [589, 234] on div "LIST : NO list with sponsor level. NEW THIS YEAR! There will be a hosted recept…" at bounding box center [408, 217] width 435 height 341
click at [273, 213] on li "Swag about 100." at bounding box center [377, 210] width 319 height 8
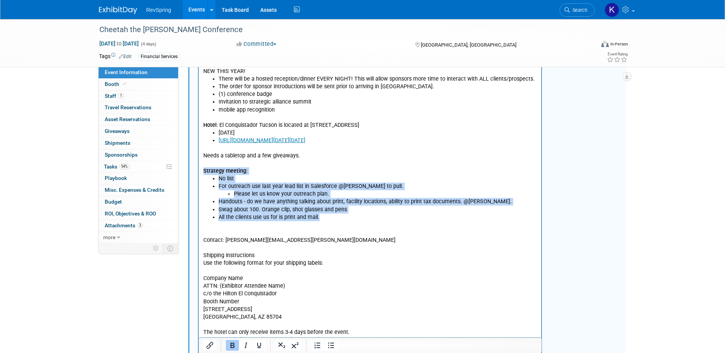
drag, startPoint x: 330, startPoint y: 225, endPoint x: 199, endPoint y: 181, distance: 138.2
click at [199, 181] on html "LIST : NO list with sponsor level. NEW THIS YEAR! There will be a hosted recept…" at bounding box center [369, 196] width 343 height 294
copy body "Strategy meeting: No list For outreach use last year lead list in Salesforce @j…"
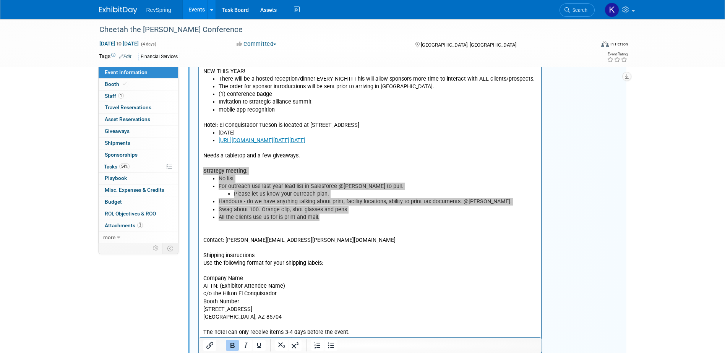
click at [590, 86] on div "LIST : NO list with sponsor level. NEW THIS YEAR! There will be a hosted recept…" at bounding box center [408, 217] width 435 height 341
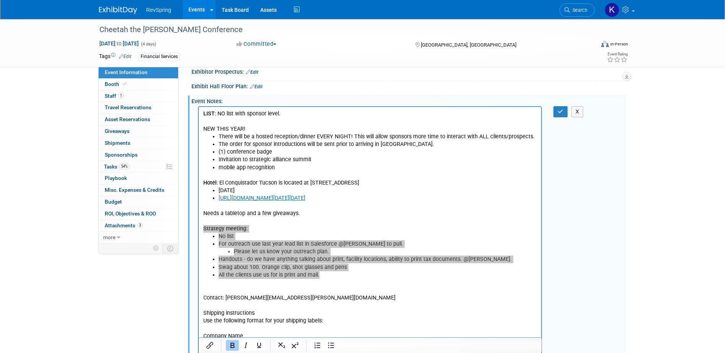
scroll to position [38, 0]
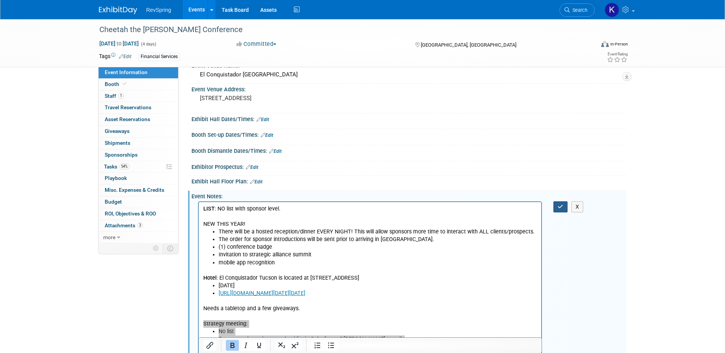
click at [558, 206] on icon "button" at bounding box center [560, 206] width 6 height 5
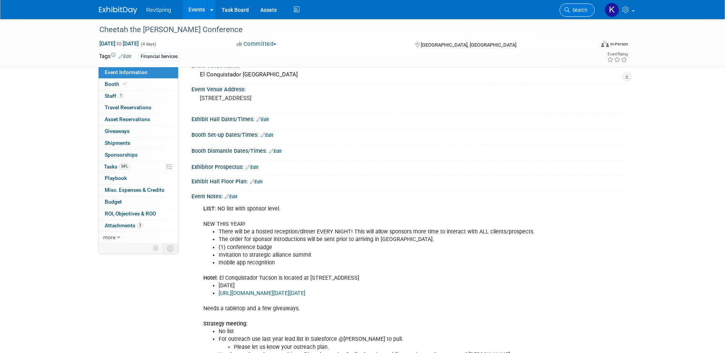
click at [568, 11] on icon at bounding box center [566, 9] width 5 height 5
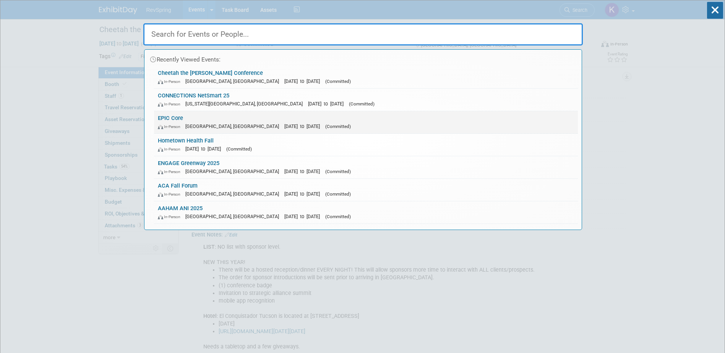
click at [378, 115] on link "EPIC Core In-Person New Orleans, LA Oct 15, 2025 to Oct 17, 2025 (Committed)" at bounding box center [366, 122] width 424 height 22
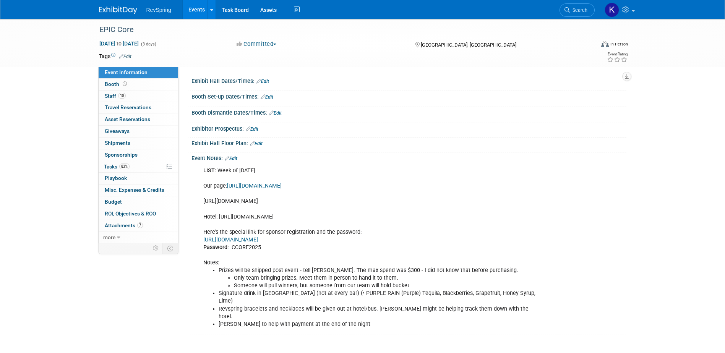
drag, startPoint x: 307, startPoint y: 207, endPoint x: 203, endPoint y: 203, distance: 104.0
click at [203, 203] on div "LIST : Week of [DATE] Our page: [URL][DOMAIN_NAME] [URL][DOMAIN_NAME] Hotel: [U…" at bounding box center [370, 247] width 344 height 169
copy div "[URL][DOMAIN_NAME]"
click at [579, 6] on link "Search" at bounding box center [576, 9] width 35 height 13
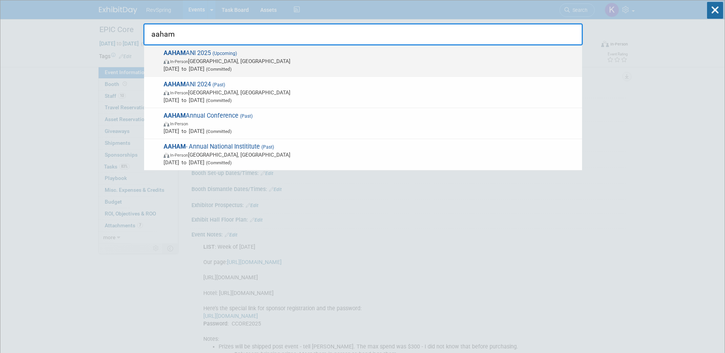
type input "aaham"
click at [422, 61] on span "In-Person Baltimore, MD" at bounding box center [370, 61] width 414 height 8
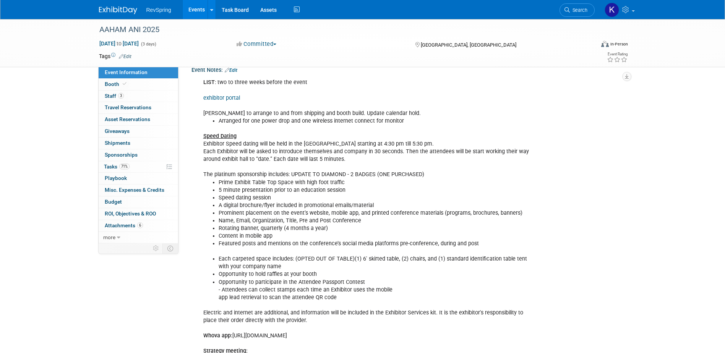
scroll to position [153, 0]
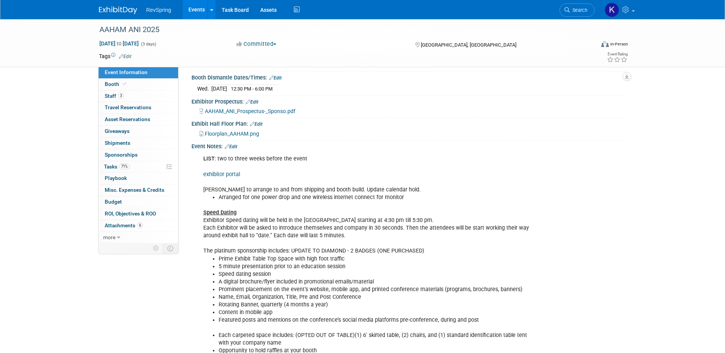
click at [234, 144] on link "Edit" at bounding box center [231, 146] width 13 height 5
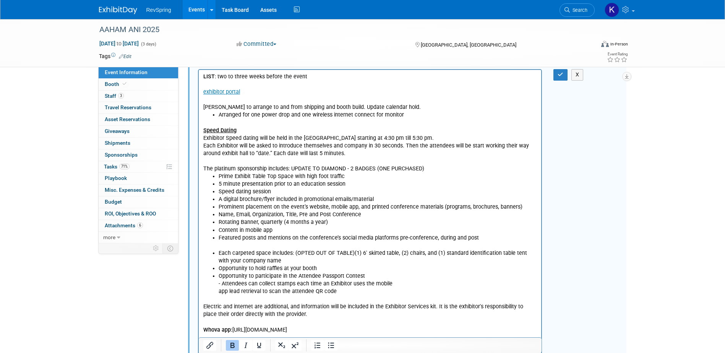
scroll to position [306, 0]
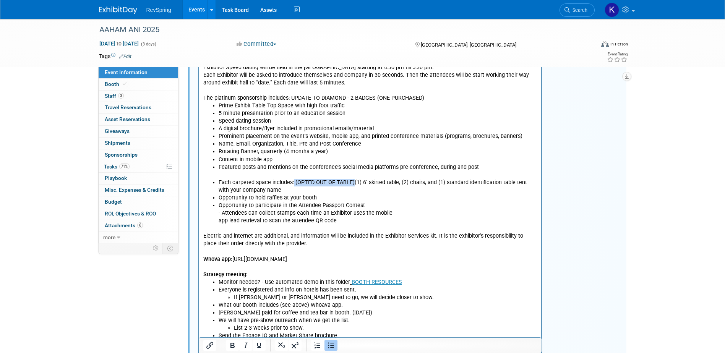
drag, startPoint x: 352, startPoint y: 180, endPoint x: 322, endPoint y: 177, distance: 30.7
click at [292, 183] on li "Each carpeted space includes: (OPTED OUT OF TABLE)(1) 6' skirted table, (2) cha…" at bounding box center [377, 186] width 319 height 15
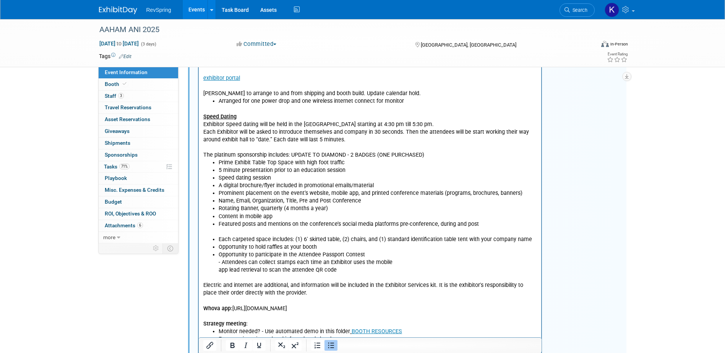
scroll to position [115, 0]
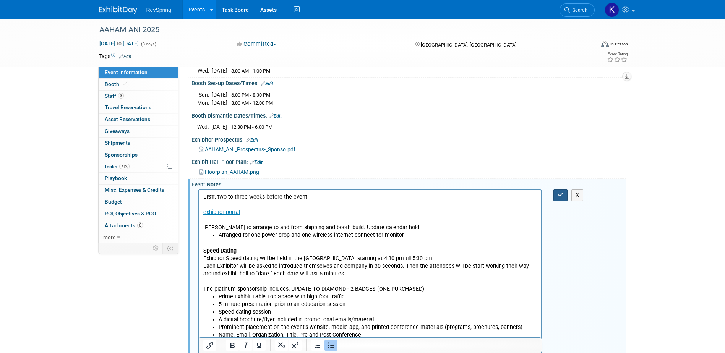
click at [553, 192] on button "button" at bounding box center [560, 194] width 14 height 11
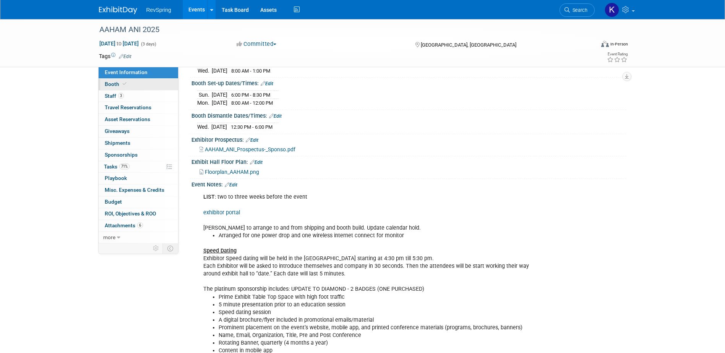
click at [133, 83] on link "Booth" at bounding box center [138, 84] width 79 height 11
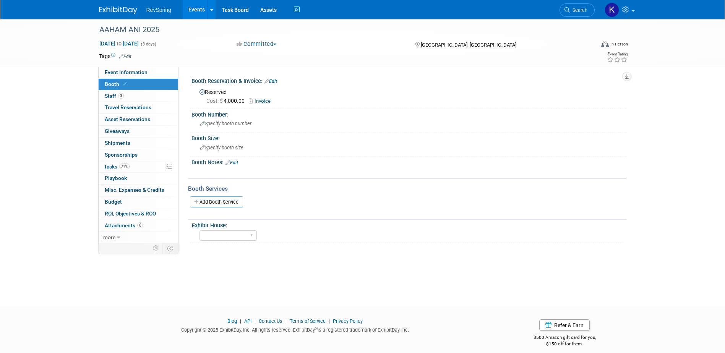
click at [593, 12] on link "Search" at bounding box center [576, 9] width 35 height 13
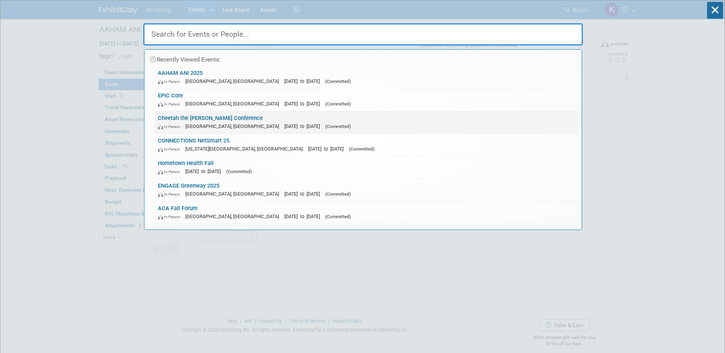
click at [333, 129] on div "In-Person Tucson, AZ Nov 10, 2025 to Nov 13, 2025 (Committed)" at bounding box center [366, 126] width 416 height 8
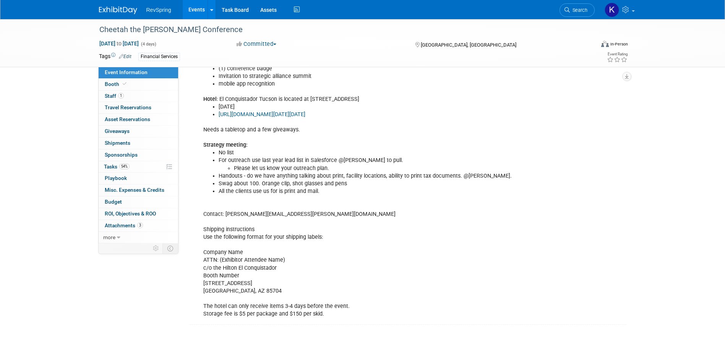
scroll to position [229, 0]
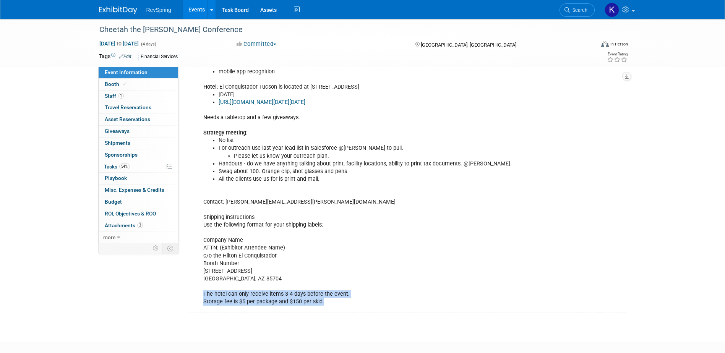
drag, startPoint x: 325, startPoint y: 308, endPoint x: 203, endPoint y: 305, distance: 122.3
click at [203, 305] on div "LIST : NO list with sponsor level. NEW THIS YEAR! There will be a hosted recept…" at bounding box center [370, 159] width 344 height 299
copy div "The hotel can only receive items 3-4 days before the event. Storage fee is $5 p…"
click at [257, 253] on div "LIST : NO list with sponsor level. NEW THIS YEAR! There will be a hosted recept…" at bounding box center [370, 159] width 344 height 299
drag, startPoint x: 290, startPoint y: 254, endPoint x: 254, endPoint y: 254, distance: 35.5
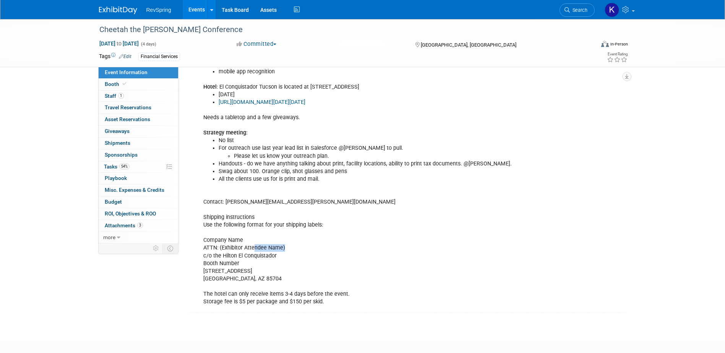
click at [254, 254] on div "LIST : NO list with sponsor level. NEW THIS YEAR! There will be a hosted recept…" at bounding box center [370, 159] width 344 height 299
drag, startPoint x: 254, startPoint y: 254, endPoint x: 204, endPoint y: 251, distance: 50.5
click at [204, 251] on div "LIST : NO list with sponsor level. NEW THIS YEAR! There will be a hosted recept…" at bounding box center [370, 159] width 344 height 299
click at [284, 261] on div "LIST : NO list with sponsor level. NEW THIS YEAR! There will be a hosted recept…" at bounding box center [370, 159] width 344 height 299
click at [283, 261] on div "LIST : NO list with sponsor level. NEW THIS YEAR! There will be a hosted recept…" at bounding box center [370, 159] width 344 height 299
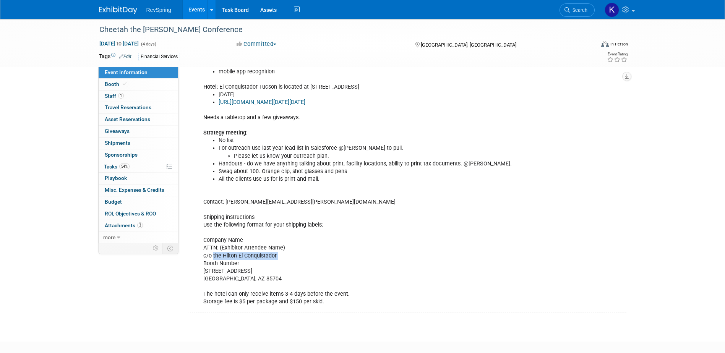
drag, startPoint x: 282, startPoint y: 262, endPoint x: 214, endPoint y: 266, distance: 67.7
click at [214, 266] on div "LIST : NO list with sponsor level. NEW THIS YEAR! There will be a hosted recept…" at bounding box center [370, 159] width 344 height 299
drag, startPoint x: 257, startPoint y: 275, endPoint x: 203, endPoint y: 279, distance: 54.4
click at [203, 279] on div "LIST : NO list with sponsor level. NEW THIS YEAR! There will be a hosted recept…" at bounding box center [370, 159] width 344 height 299
copy div "[STREET_ADDRESS]"
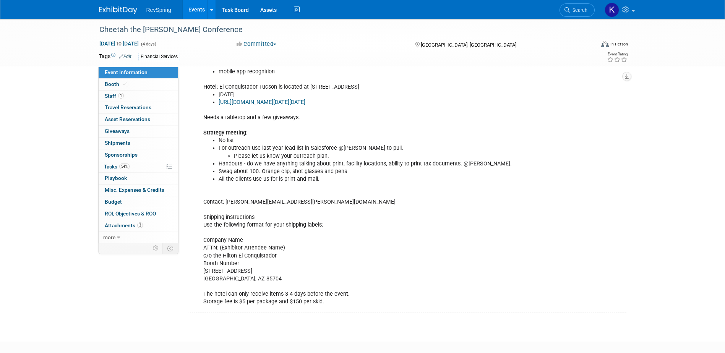
click at [240, 285] on div "LIST : NO list with sponsor level. NEW THIS YEAR! There will be a hosted recept…" at bounding box center [370, 159] width 344 height 299
copy div "85704"
click at [152, 98] on link "1 Staff 1" at bounding box center [138, 96] width 79 height 11
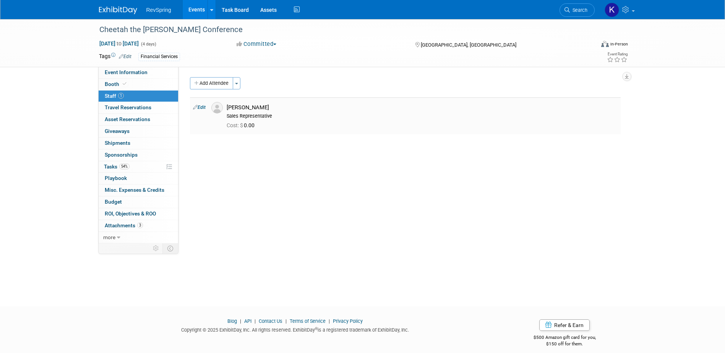
drag, startPoint x: 257, startPoint y: 102, endPoint x: 226, endPoint y: 107, distance: 31.3
click at [226, 107] on div "[PERSON_NAME] Sales Representative" at bounding box center [422, 110] width 402 height 17
copy div "[PERSON_NAME]"
click at [136, 166] on link "54% Tasks 54%" at bounding box center [138, 166] width 79 height 11
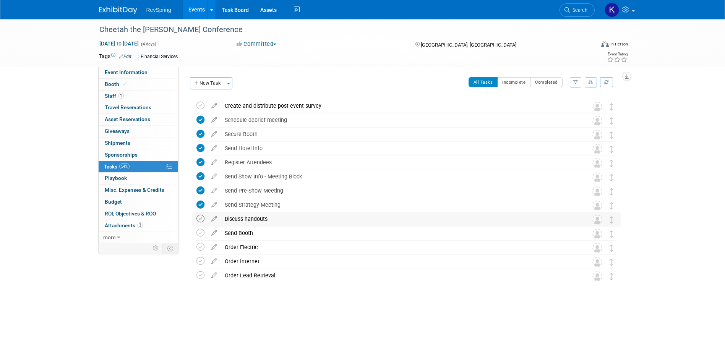
click at [200, 220] on icon at bounding box center [200, 219] width 8 height 8
click at [202, 232] on icon at bounding box center [200, 233] width 8 height 8
click at [214, 248] on icon at bounding box center [213, 246] width 13 height 10
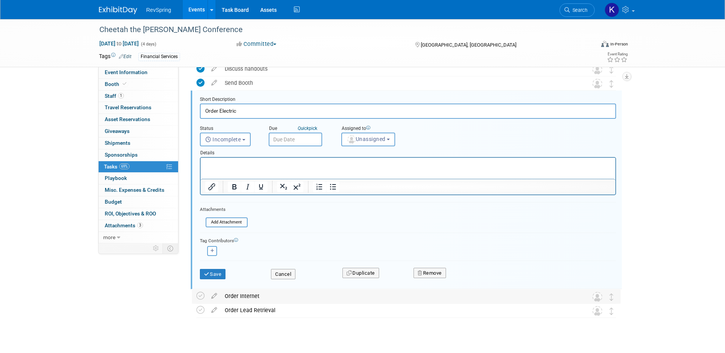
scroll to position [162, 0]
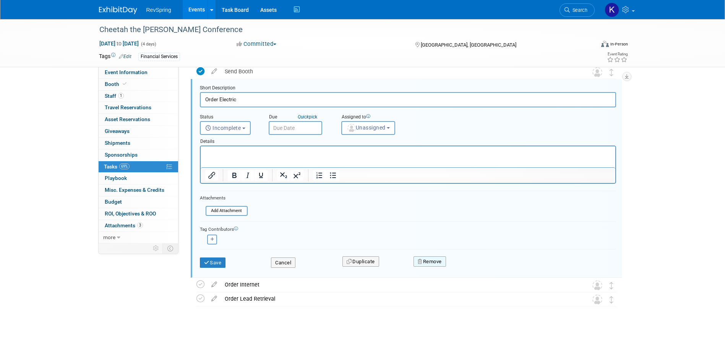
click at [436, 261] on button "Remove" at bounding box center [429, 261] width 32 height 11
click at [474, 266] on link "Yes" at bounding box center [472, 268] width 22 height 12
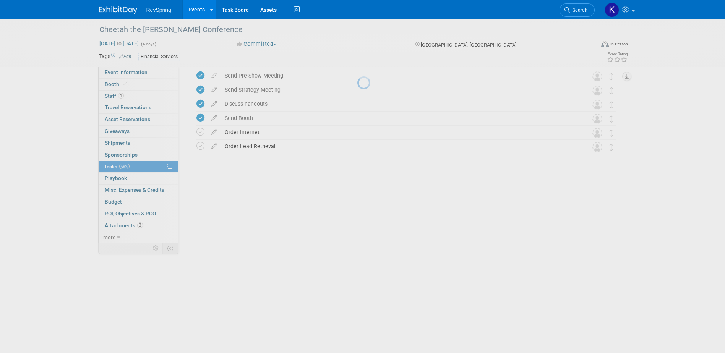
scroll to position [0, 0]
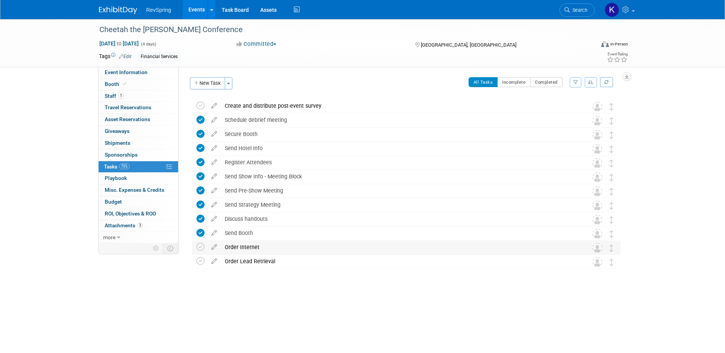
click at [267, 247] on div "Order Internet" at bounding box center [399, 247] width 356 height 13
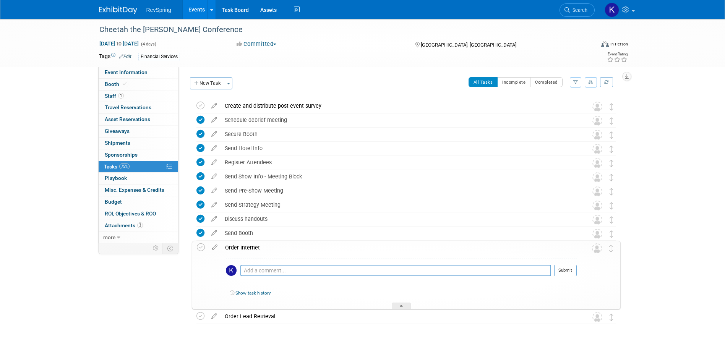
click at [249, 247] on div "Order Internet" at bounding box center [398, 247] width 355 height 13
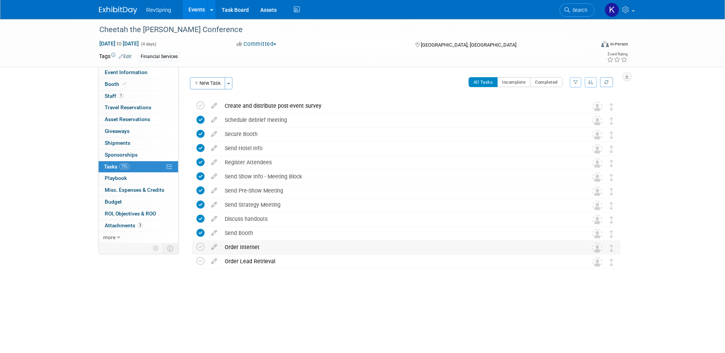
click at [249, 248] on div "Order Internet" at bounding box center [399, 247] width 356 height 13
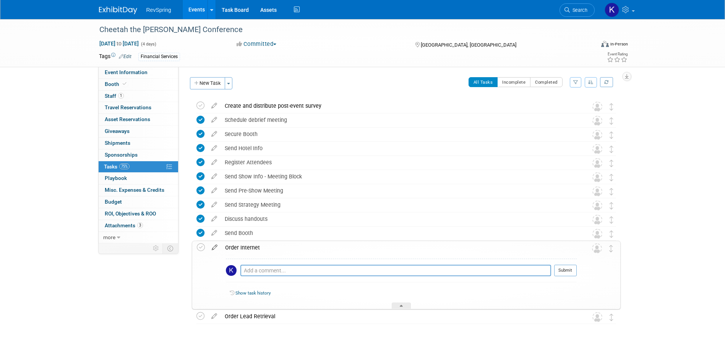
click at [210, 250] on icon at bounding box center [214, 246] width 13 height 10
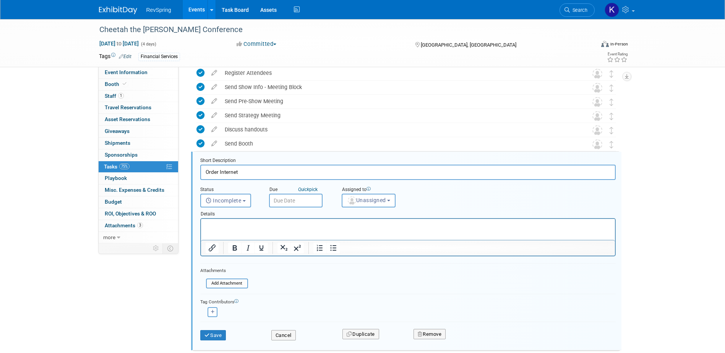
scroll to position [129, 0]
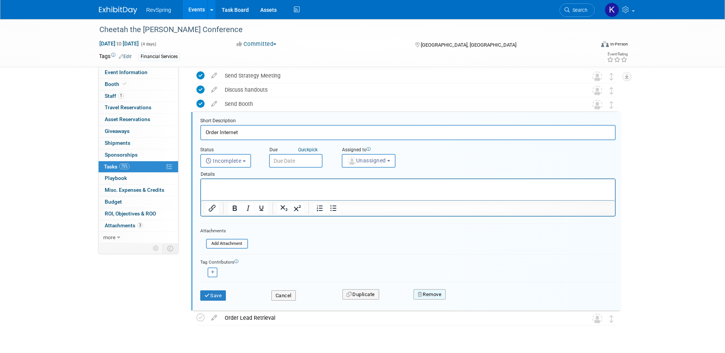
click at [421, 292] on icon "button" at bounding box center [419, 294] width 5 height 5
click at [465, 299] on icon at bounding box center [467, 301] width 5 height 4
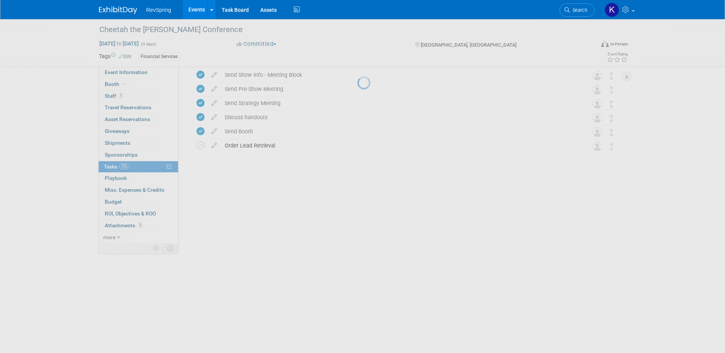
scroll to position [0, 0]
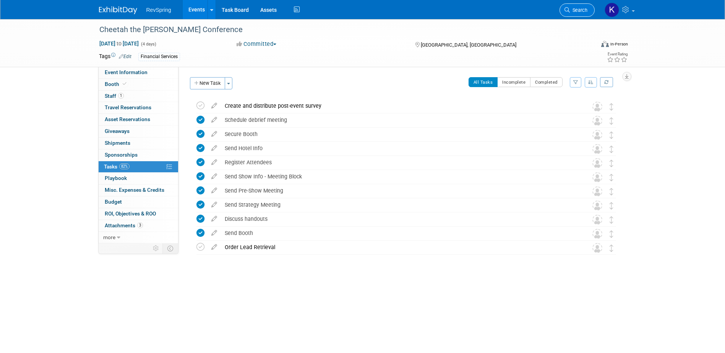
click at [573, 13] on link "Search" at bounding box center [576, 9] width 35 height 13
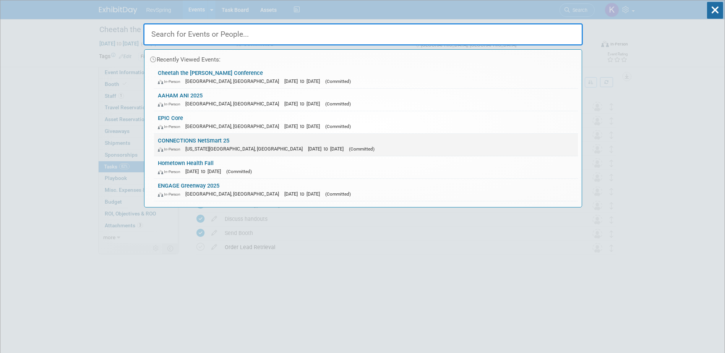
click at [368, 147] on div "In-Person Kansas City, MO Oct 14, 2025 to Oct 17, 2025 (Committed)" at bounding box center [366, 149] width 416 height 8
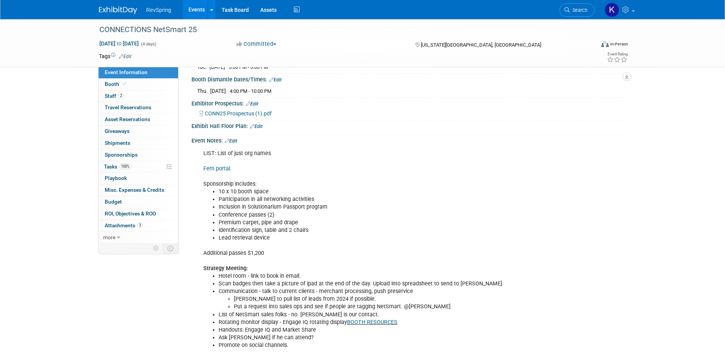
scroll to position [115, 0]
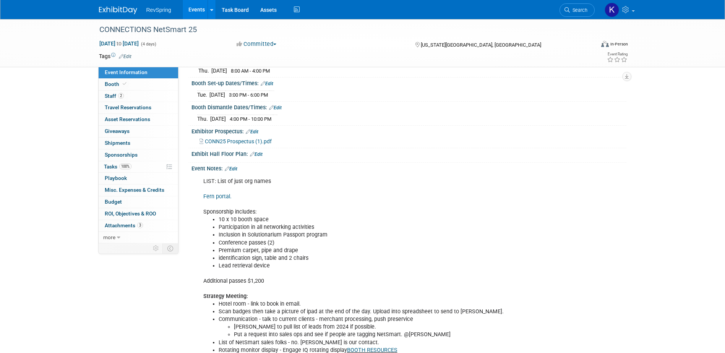
click at [220, 197] on link "Fern portal." at bounding box center [217, 196] width 28 height 6
